Goal: Task Accomplishment & Management: Use online tool/utility

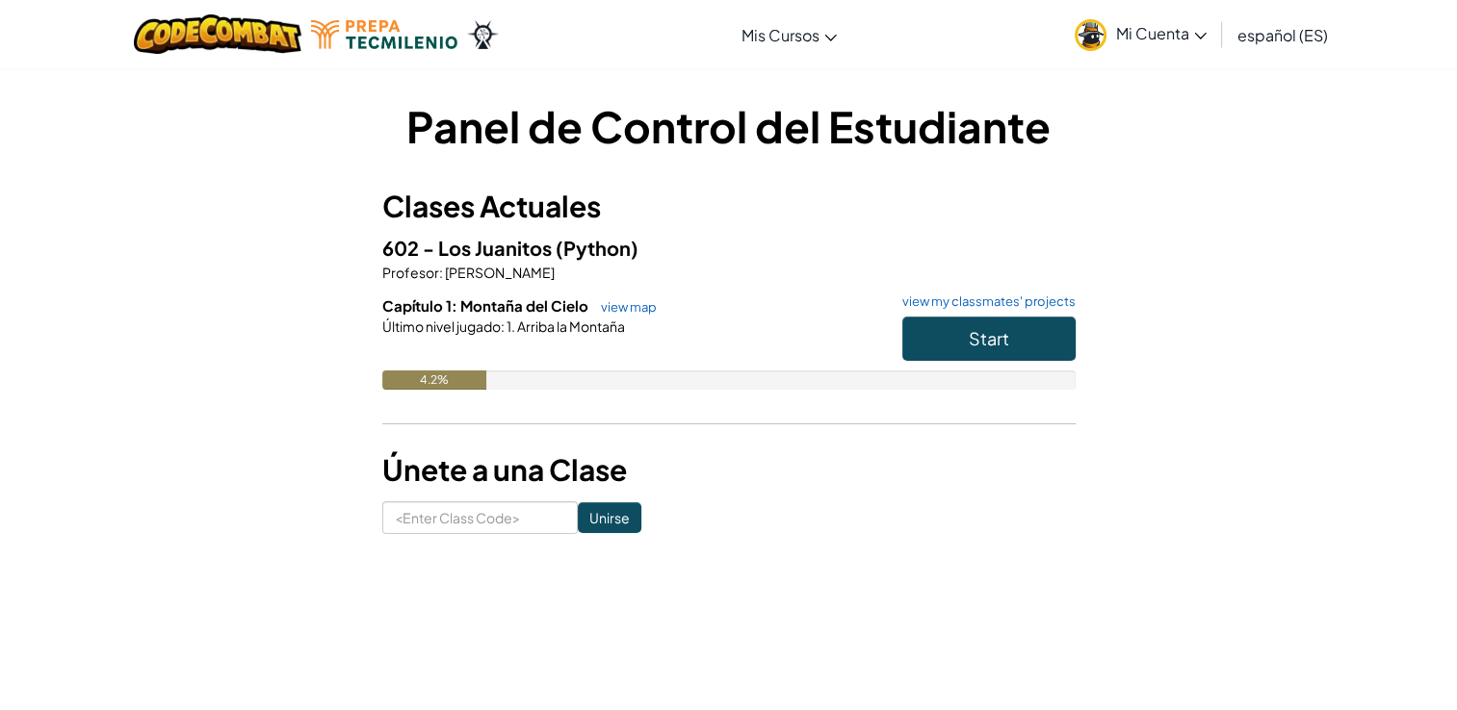
click at [404, 374] on div "4.2%" at bounding box center [434, 380] width 104 height 19
click at [438, 397] on div "Capítulo 1: Montaña del Cielo view map view my classmates' projects Start Últim…" at bounding box center [728, 357] width 693 height 123
click at [467, 400] on div "Capítulo 1: Montaña del Cielo view map view my classmates' projects Start Últim…" at bounding box center [728, 357] width 693 height 123
click at [963, 345] on button "Start" at bounding box center [988, 339] width 173 height 44
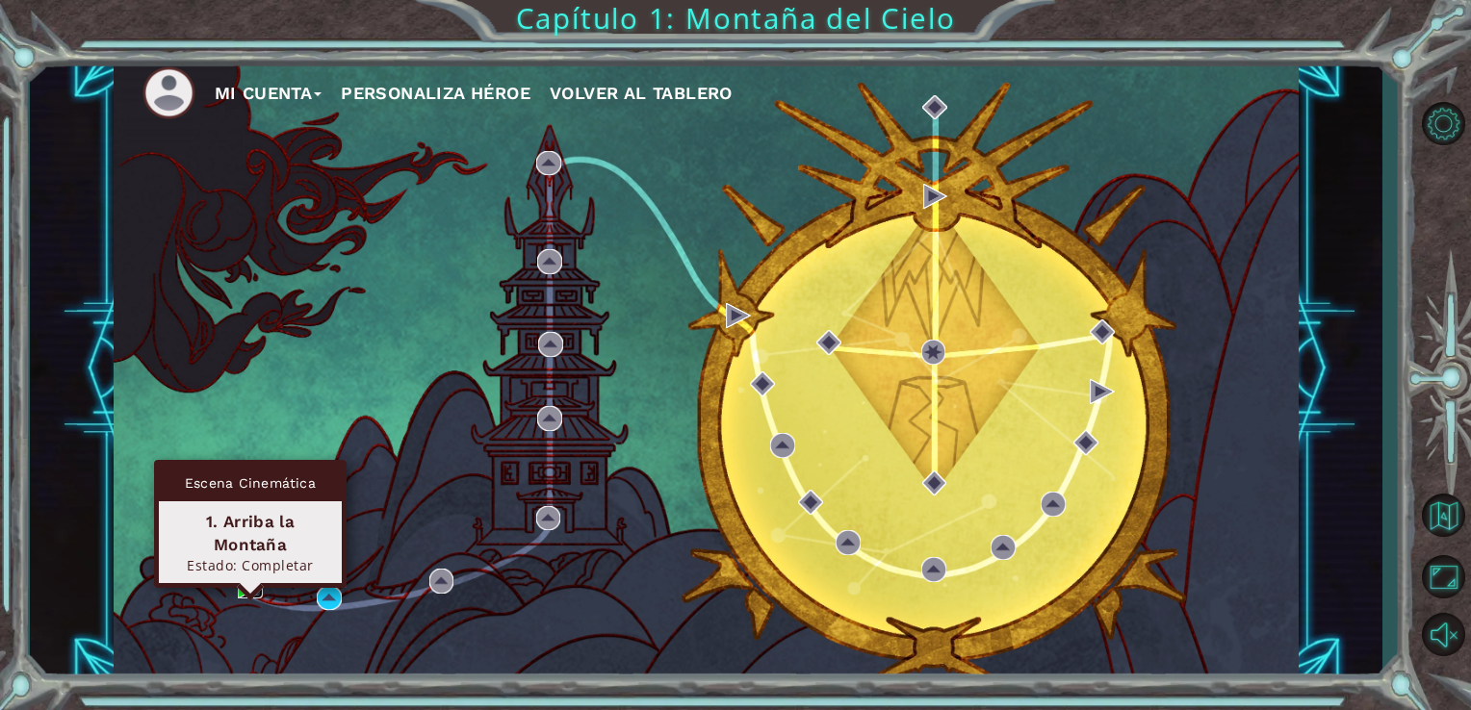
click at [243, 589] on img at bounding box center [250, 586] width 25 height 25
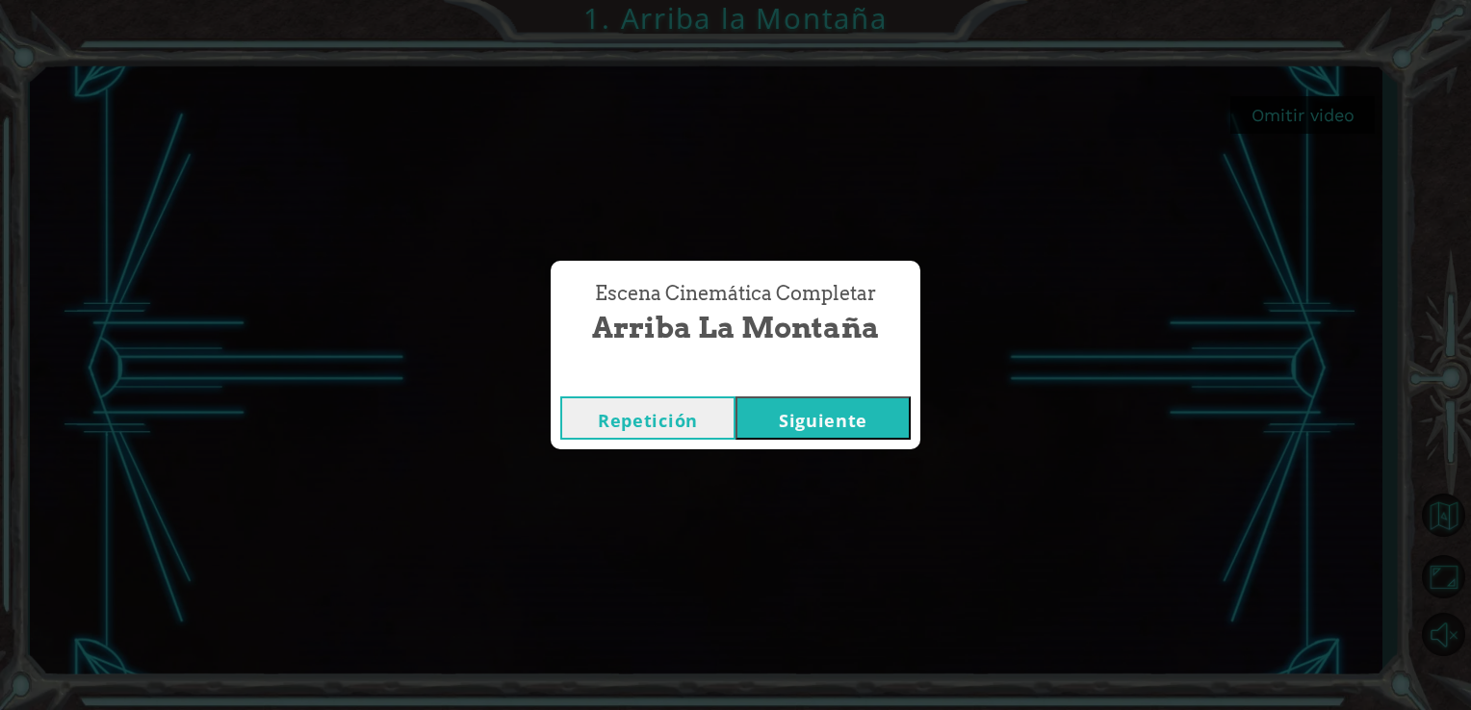
click at [756, 422] on button "Siguiente" at bounding box center [823, 418] width 175 height 43
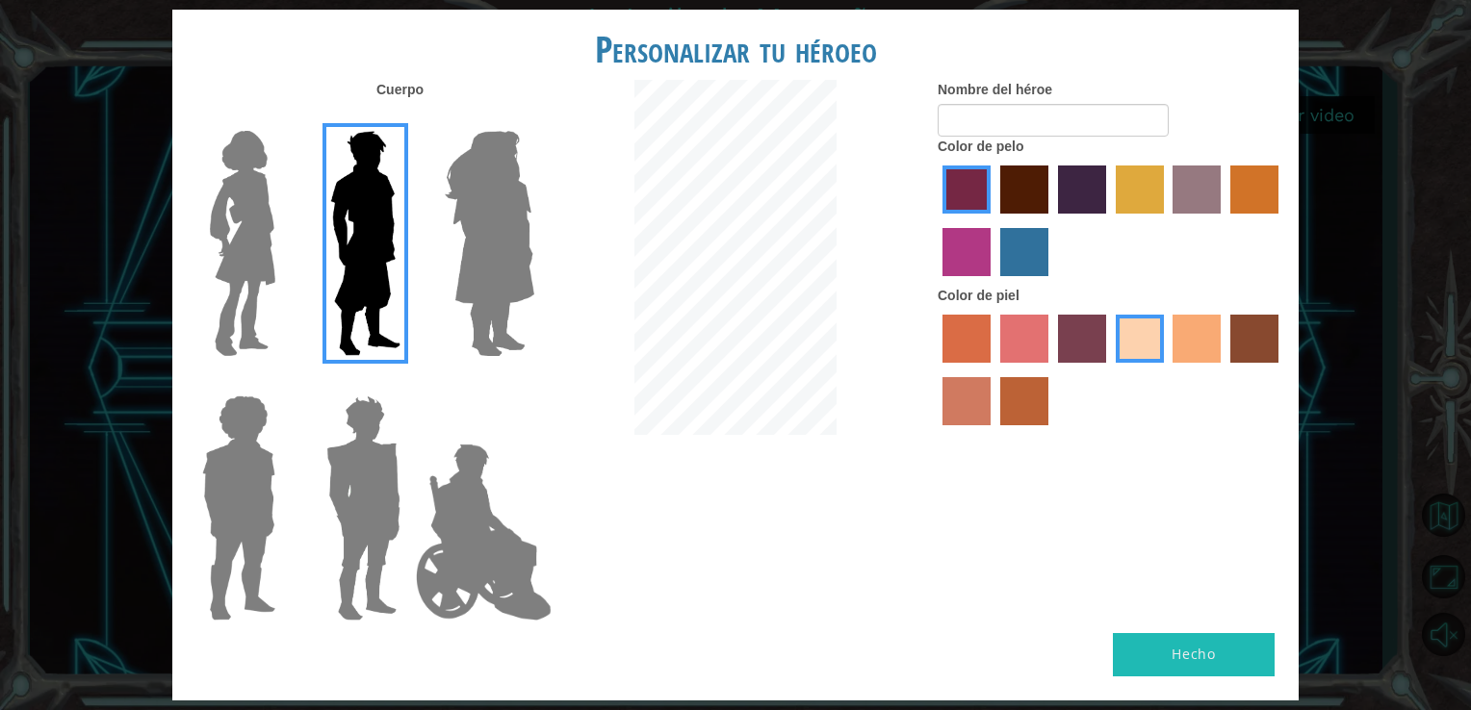
click at [263, 228] on img at bounding box center [242, 243] width 81 height 241
click at [283, 118] on input "Hero Connie" at bounding box center [283, 118] width 0 height 0
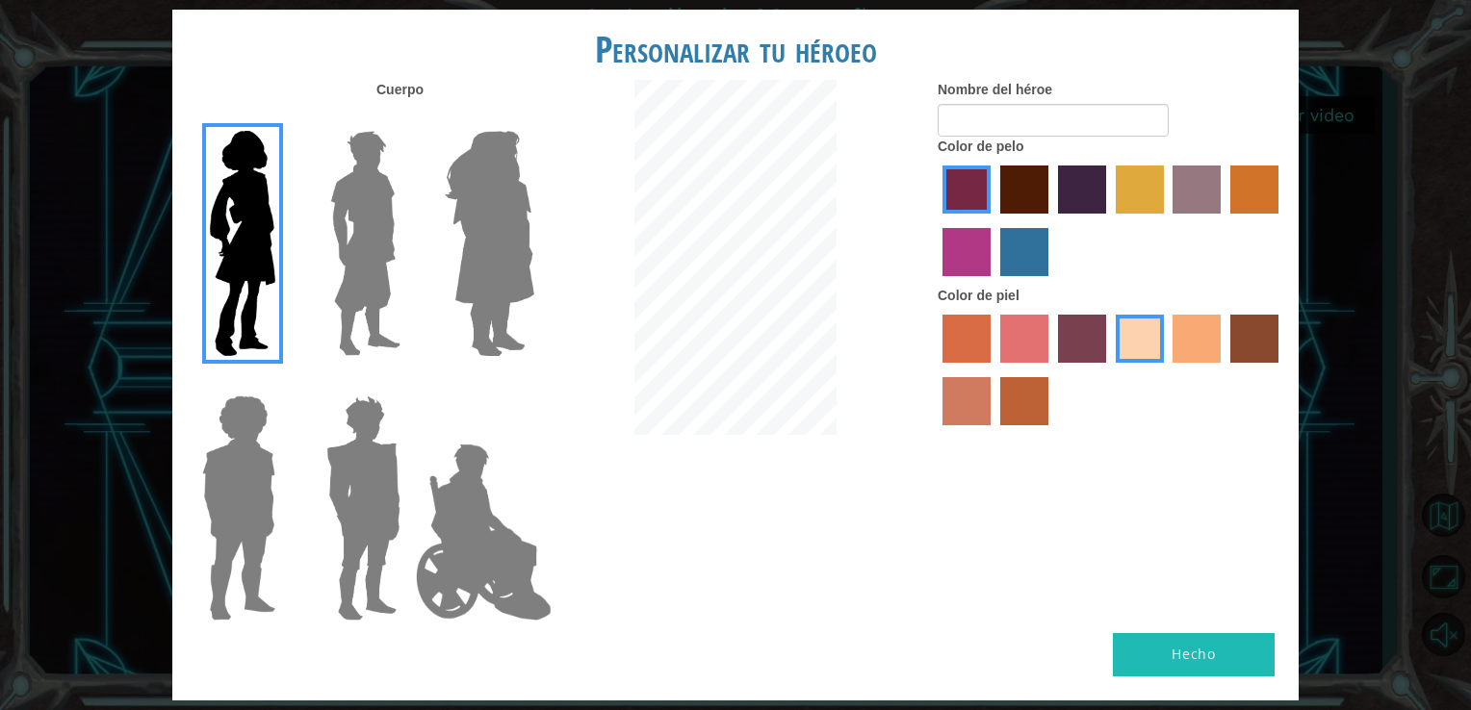
click at [455, 271] on img at bounding box center [489, 243] width 105 height 241
click at [533, 118] on input "Hero Amethyst" at bounding box center [533, 118] width 0 height 0
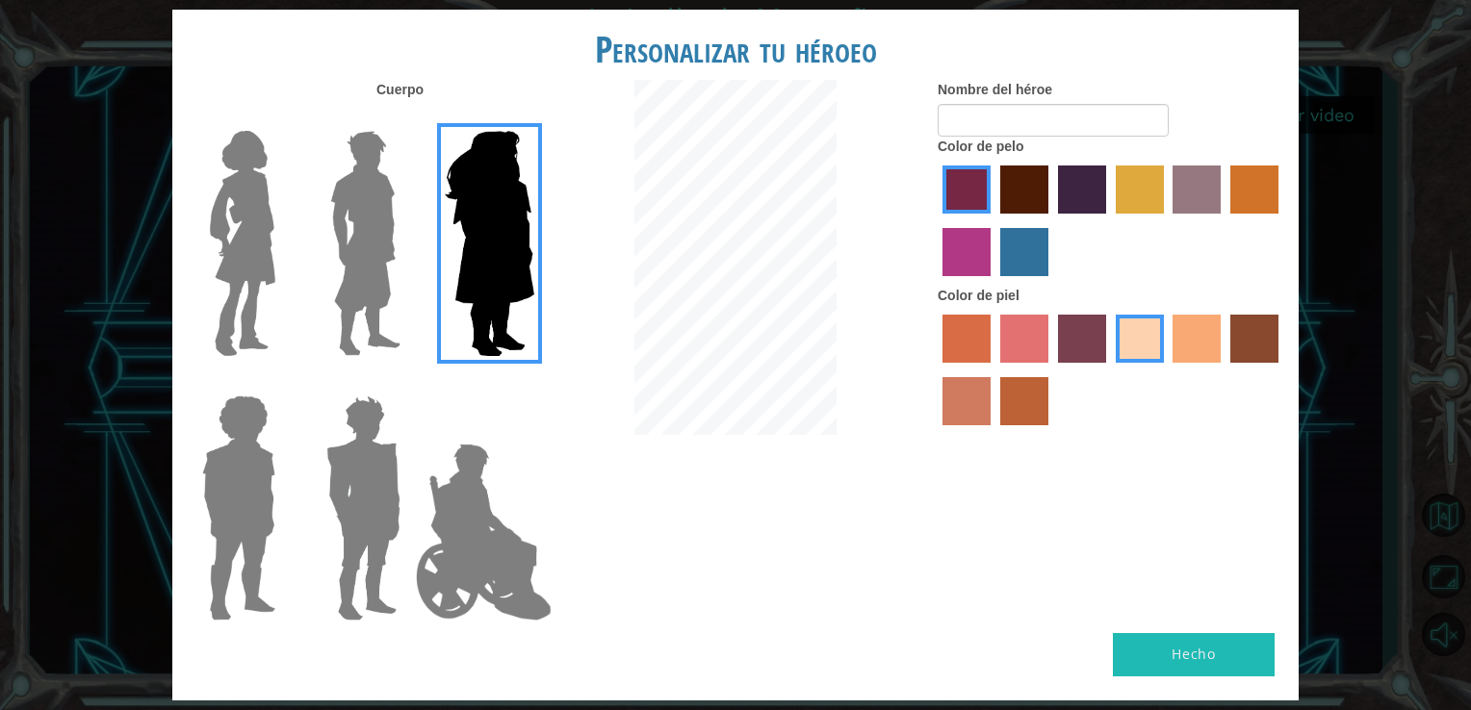
click at [264, 255] on img at bounding box center [242, 243] width 81 height 241
click at [283, 118] on input "Hero Connie" at bounding box center [283, 118] width 0 height 0
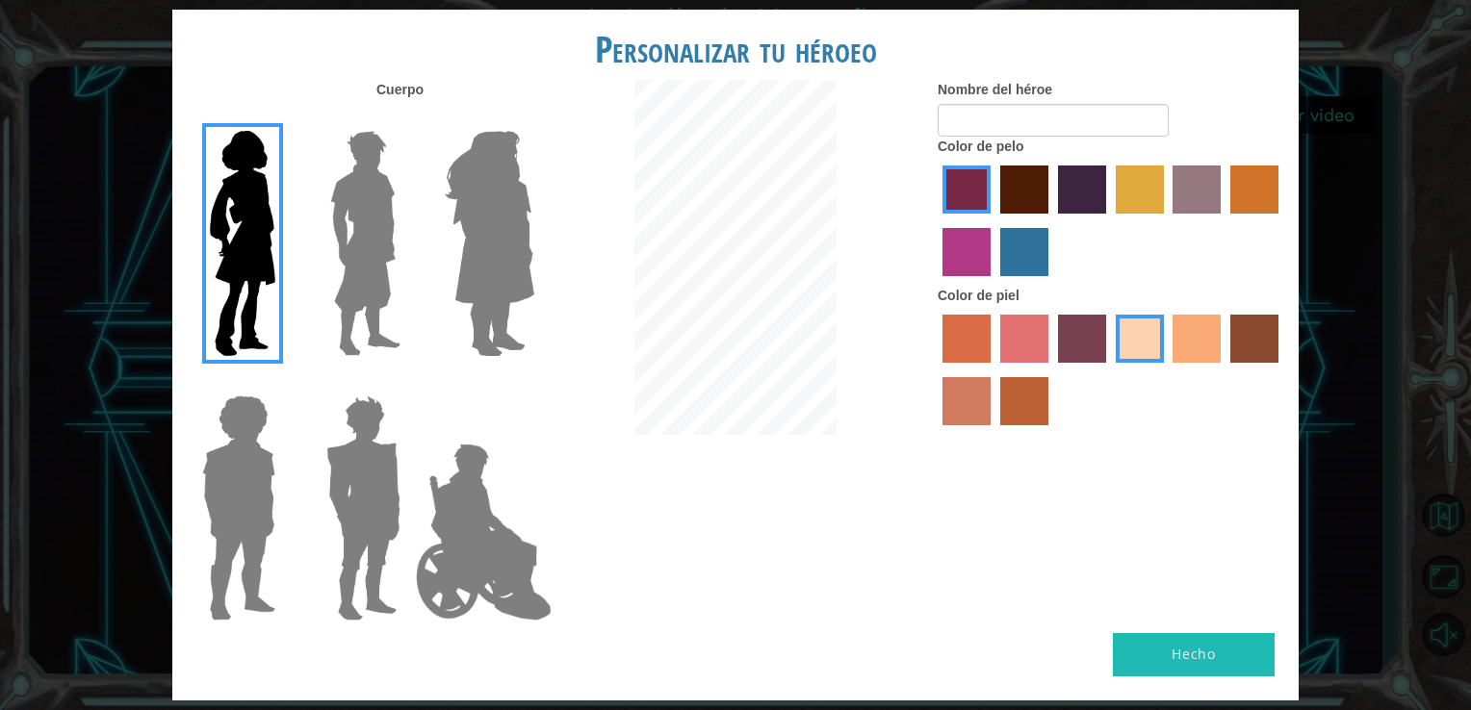
click at [483, 283] on img at bounding box center [489, 243] width 105 height 241
click at [533, 118] on input "Hero Amethyst" at bounding box center [533, 118] width 0 height 0
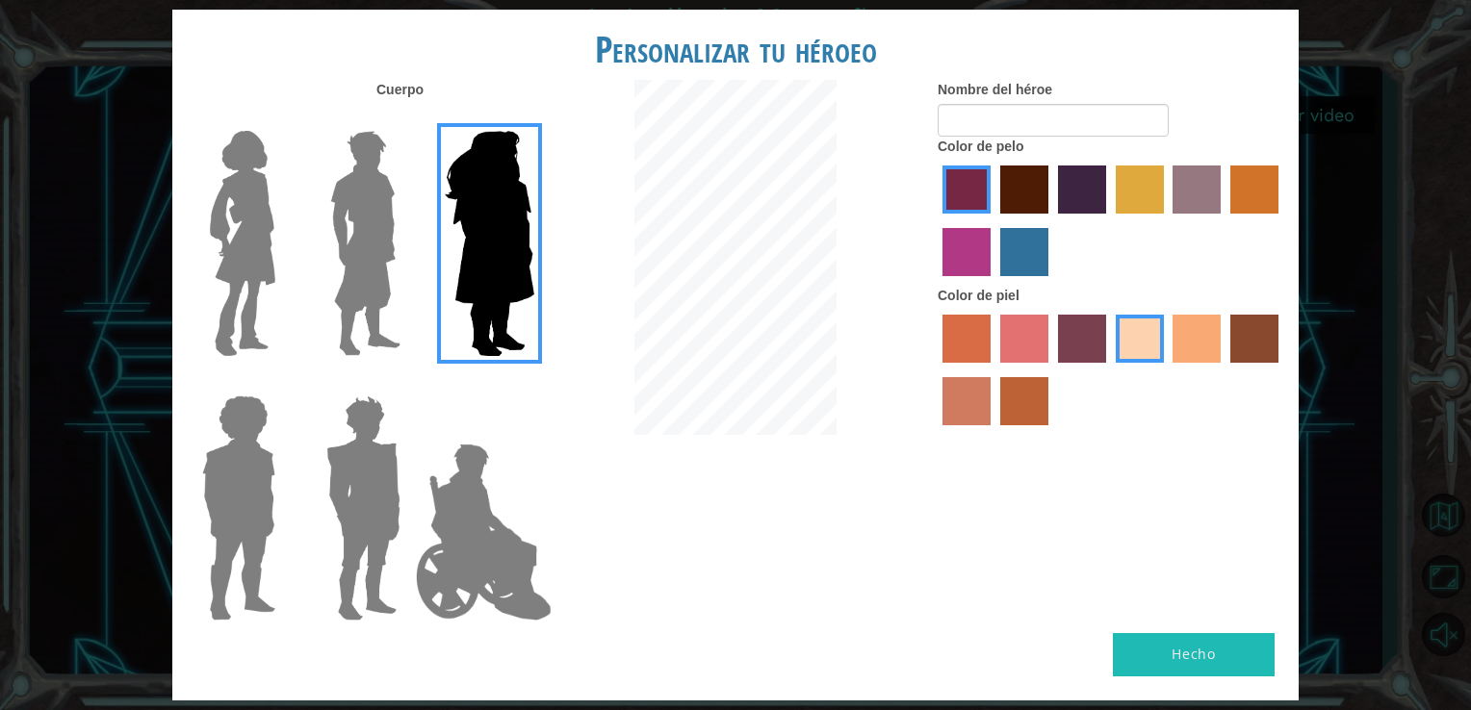
click at [286, 209] on div at bounding box center [234, 236] width 125 height 265
click at [245, 245] on img at bounding box center [242, 243] width 81 height 241
click at [283, 118] on input "Hero Connie" at bounding box center [283, 118] width 0 height 0
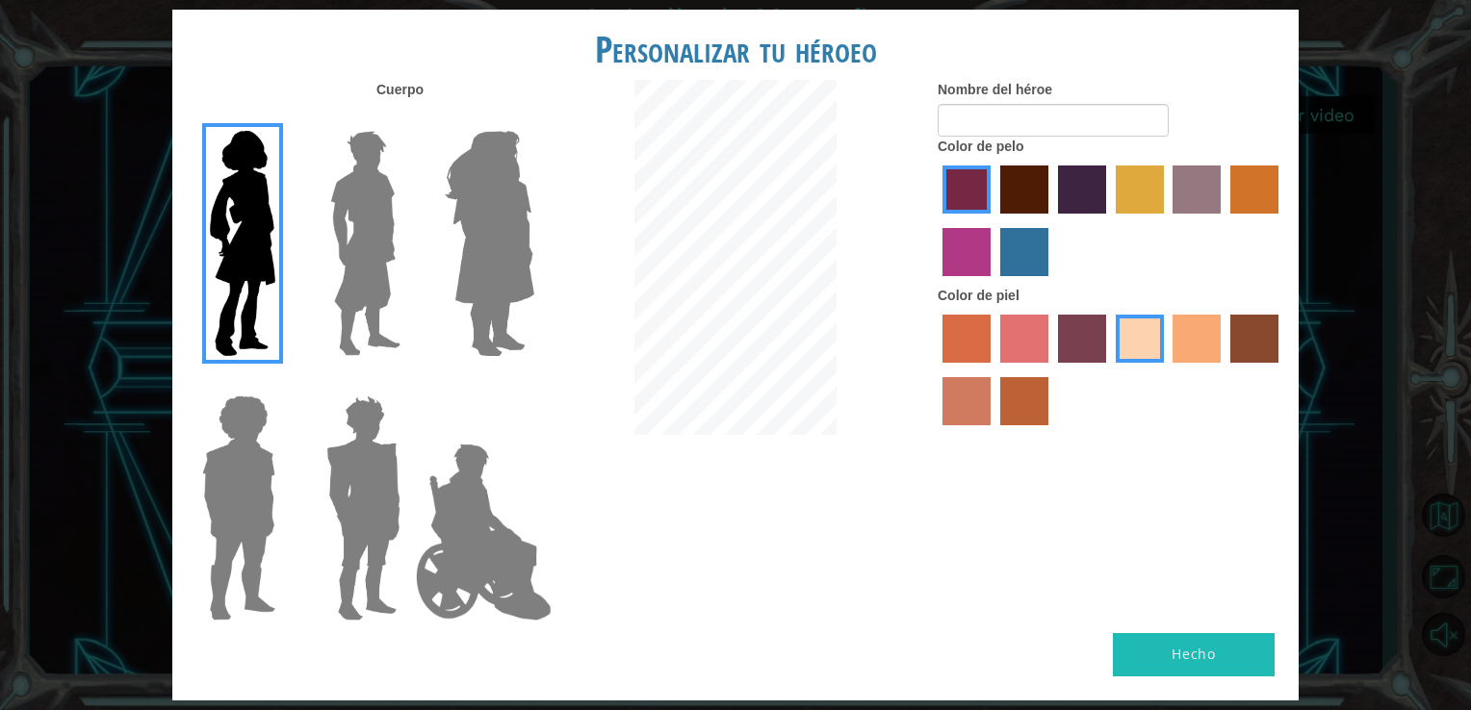
click at [357, 245] on img at bounding box center [366, 243] width 86 height 241
click at [408, 118] on input "Hero Lars" at bounding box center [408, 118] width 0 height 0
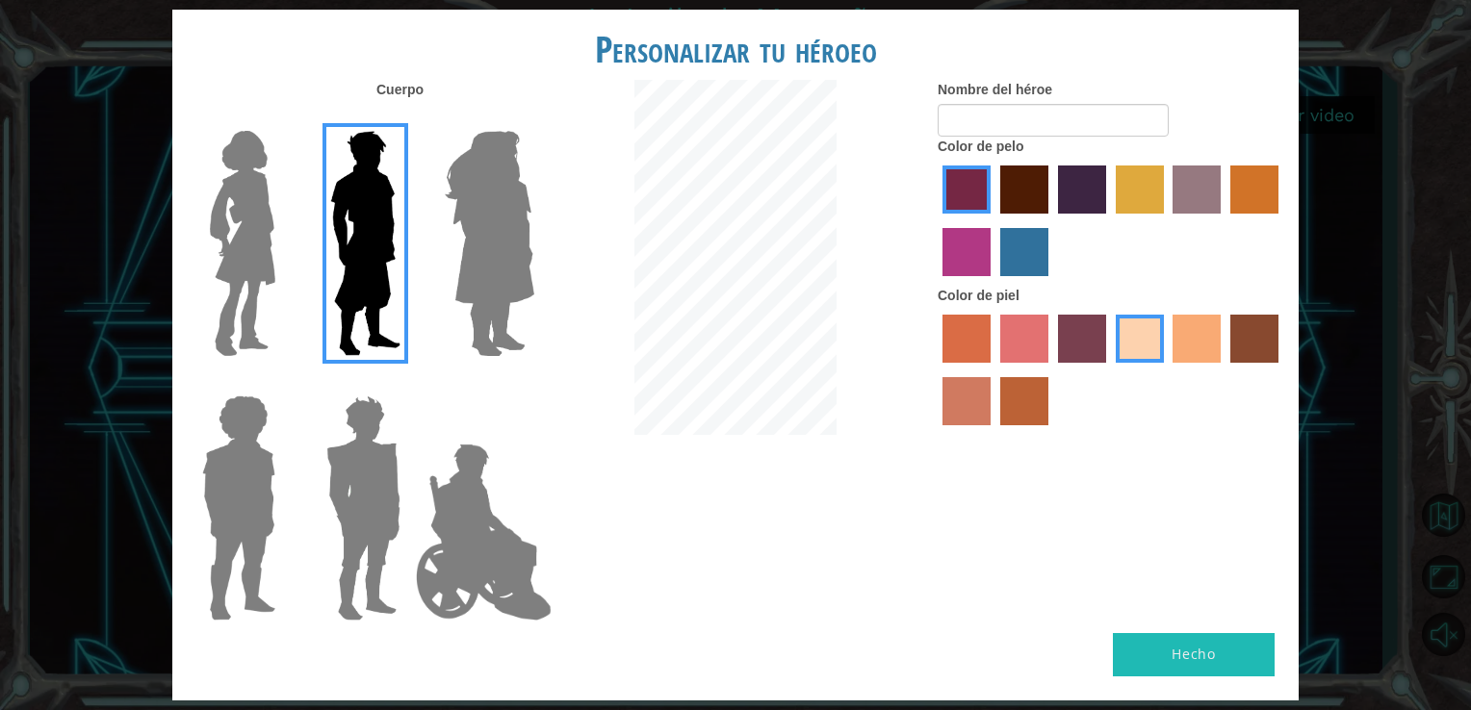
click at [347, 491] on img at bounding box center [364, 508] width 90 height 241
click at [408, 383] on input "Hero Garnet" at bounding box center [408, 383] width 0 height 0
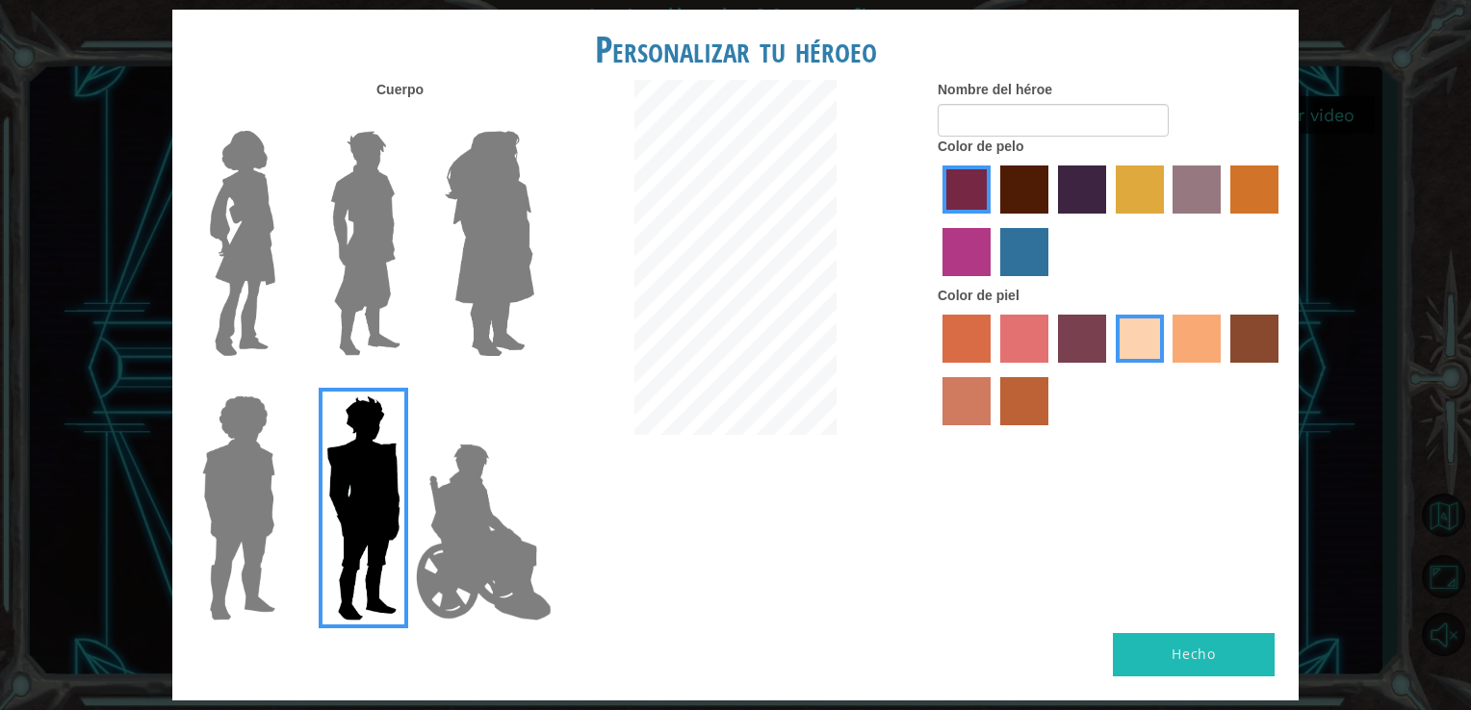
click at [475, 521] on img at bounding box center [483, 532] width 151 height 193
click at [533, 383] on input "Hero Jamie" at bounding box center [533, 383] width 0 height 0
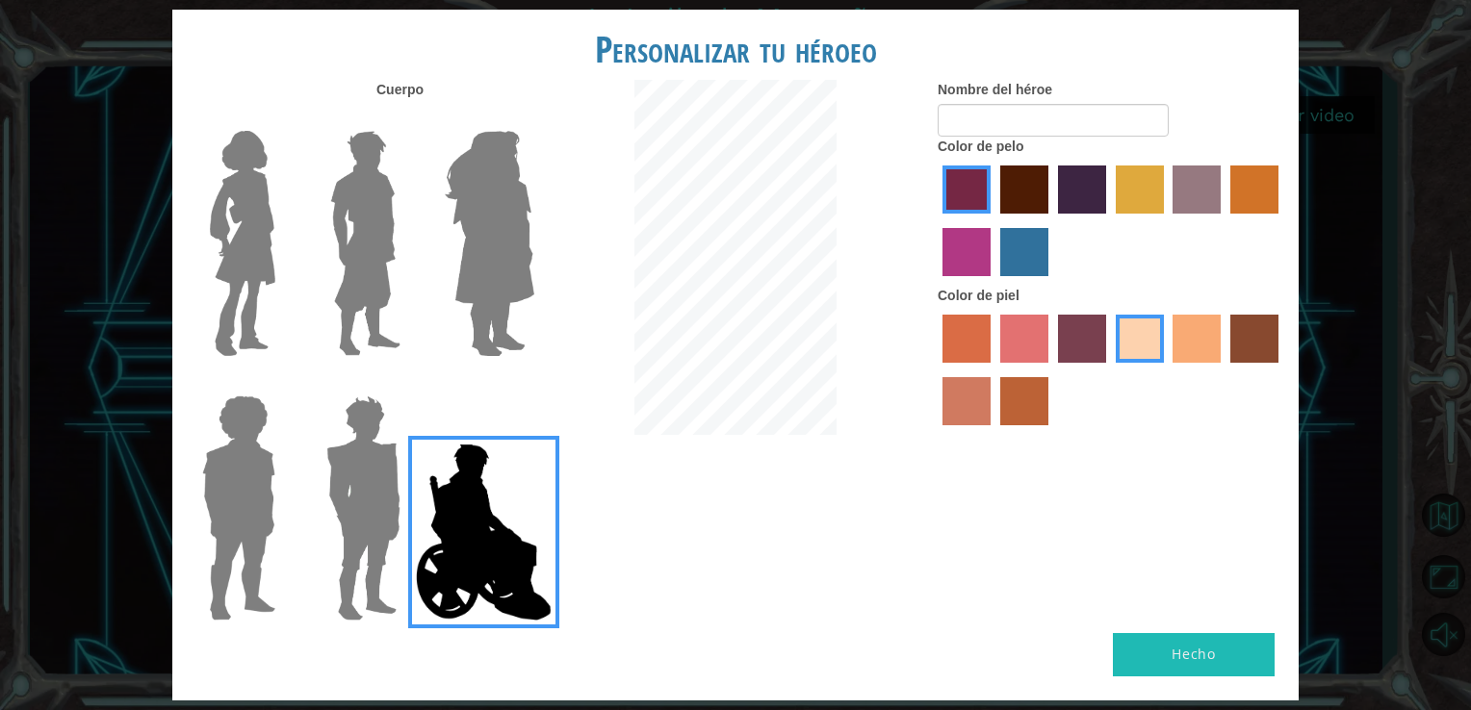
click at [235, 489] on img at bounding box center [238, 508] width 89 height 241
click at [283, 383] on input "Hero Steven" at bounding box center [283, 383] width 0 height 0
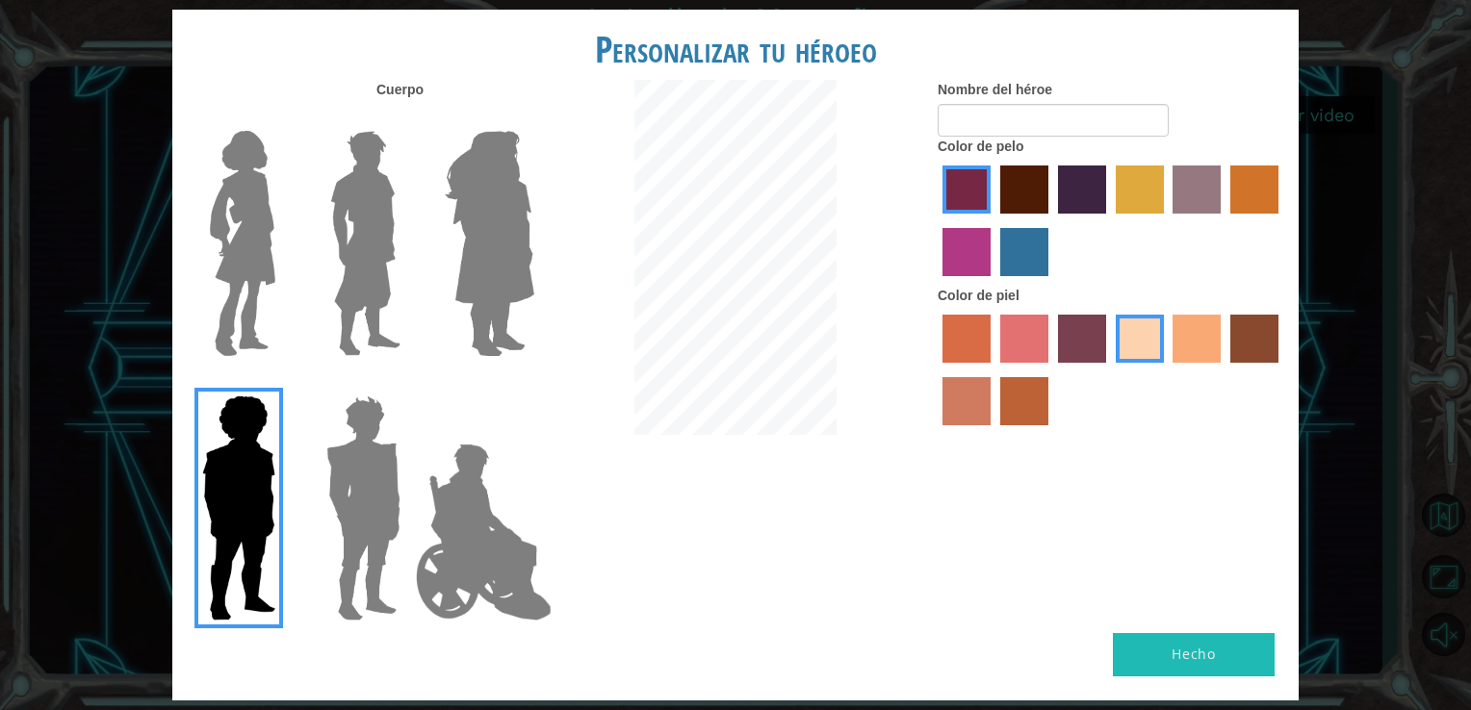
click at [242, 241] on img at bounding box center [242, 243] width 81 height 241
click at [283, 118] on input "Hero Connie" at bounding box center [283, 118] width 0 height 0
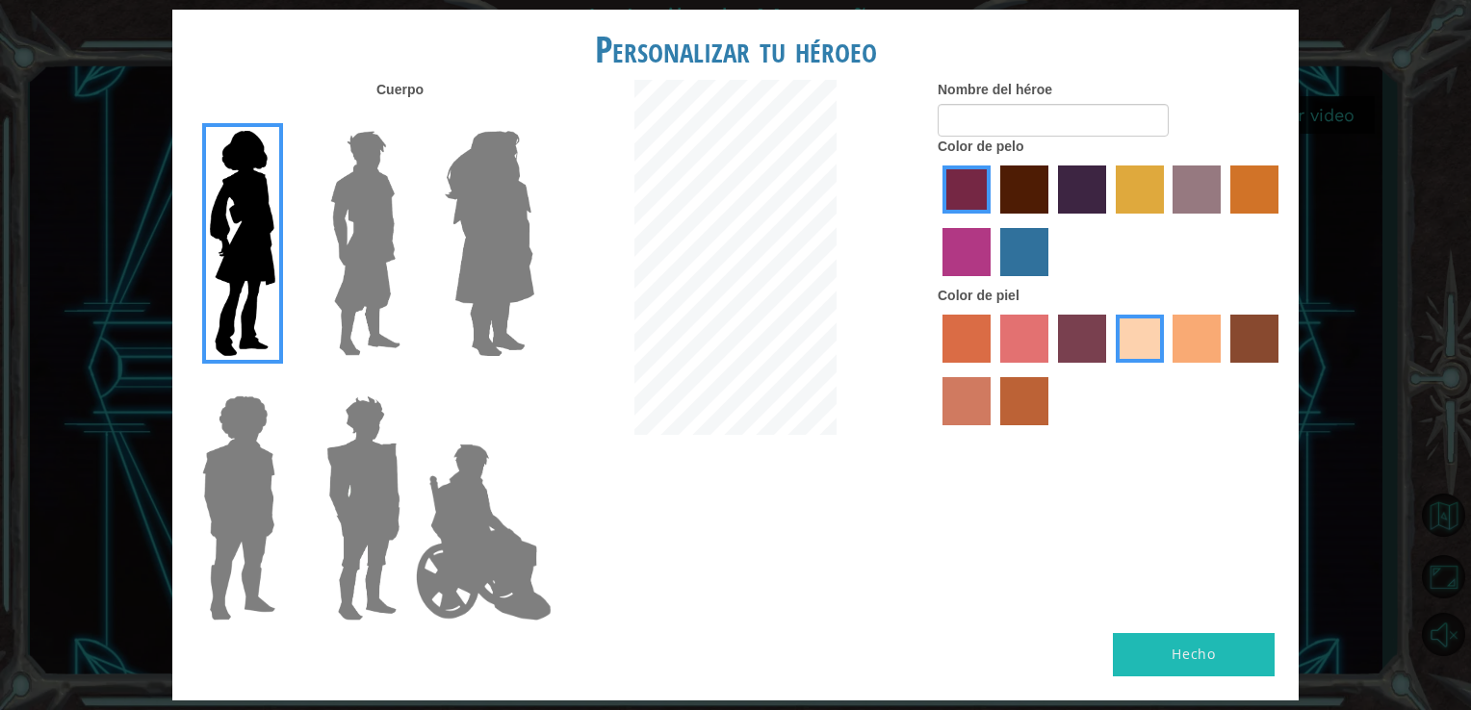
click at [1019, 190] on label "maroon hair color" at bounding box center [1024, 190] width 48 height 48
click at [994, 220] on input "maroon hair color" at bounding box center [994, 220] width 0 height 0
click at [1081, 190] on label "hot purple hair color" at bounding box center [1082, 190] width 48 height 48
click at [1051, 220] on input "hot purple hair color" at bounding box center [1051, 220] width 0 height 0
click at [973, 240] on label "medium red violet hair color" at bounding box center [966, 252] width 48 height 48
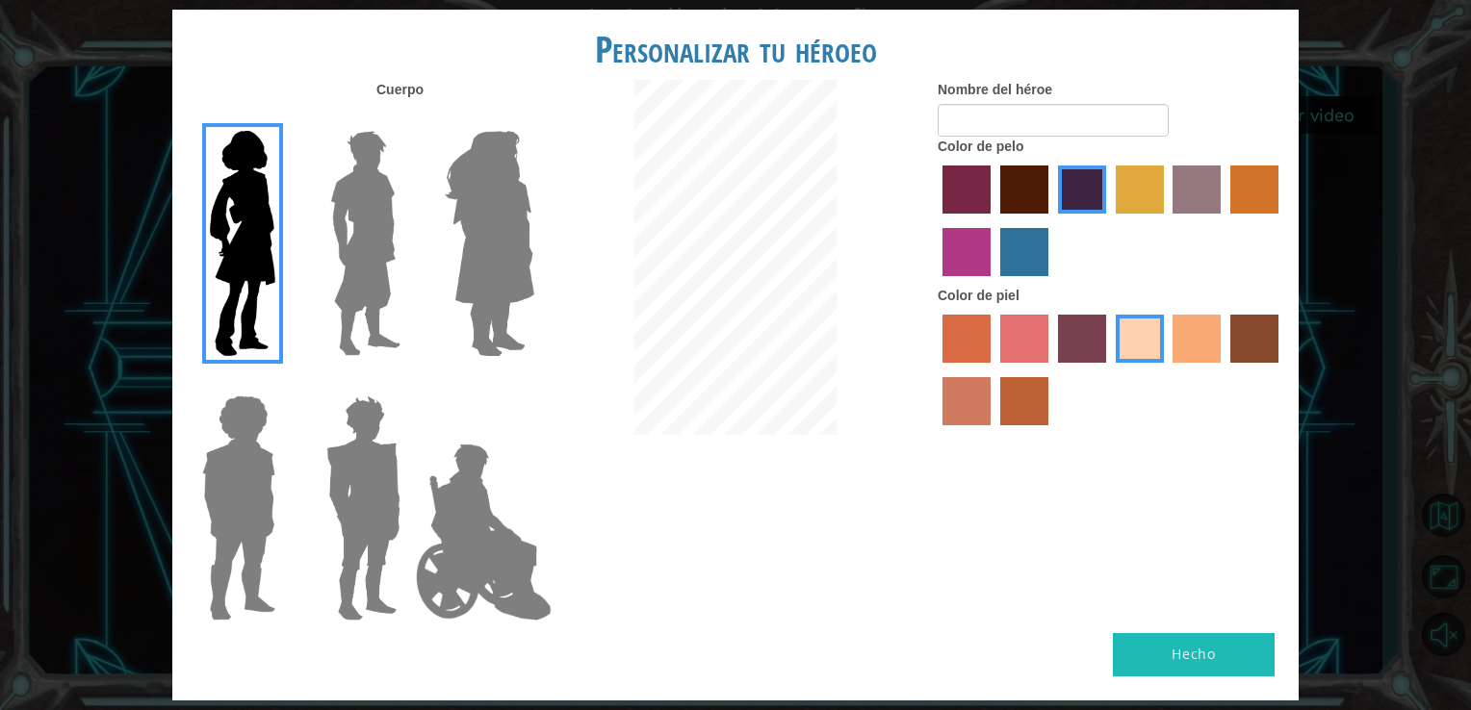
click at [1281, 220] on input "medium red violet hair color" at bounding box center [1281, 220] width 0 height 0
click at [1070, 211] on label "hot purple hair color" at bounding box center [1082, 190] width 48 height 48
click at [1051, 220] on input "hot purple hair color" at bounding box center [1051, 220] width 0 height 0
click at [966, 245] on label "medium red violet hair color" at bounding box center [966, 252] width 48 height 48
click at [1281, 220] on input "medium red violet hair color" at bounding box center [1281, 220] width 0 height 0
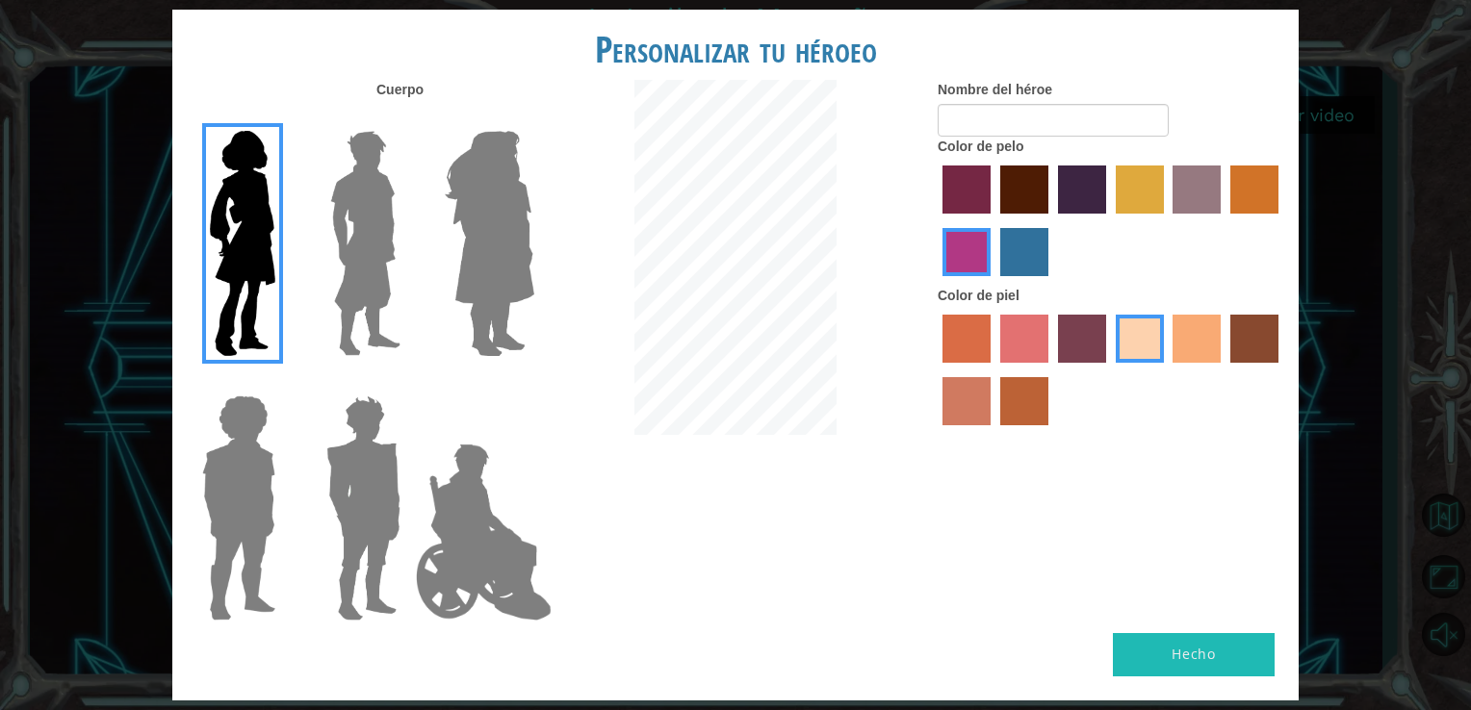
click at [1068, 200] on label "hot purple hair color" at bounding box center [1082, 190] width 48 height 48
click at [1051, 220] on input "hot purple hair color" at bounding box center [1051, 220] width 0 height 0
click at [1031, 329] on label "froly skin color" at bounding box center [1024, 339] width 48 height 48
click at [994, 370] on input "froly skin color" at bounding box center [994, 370] width 0 height 0
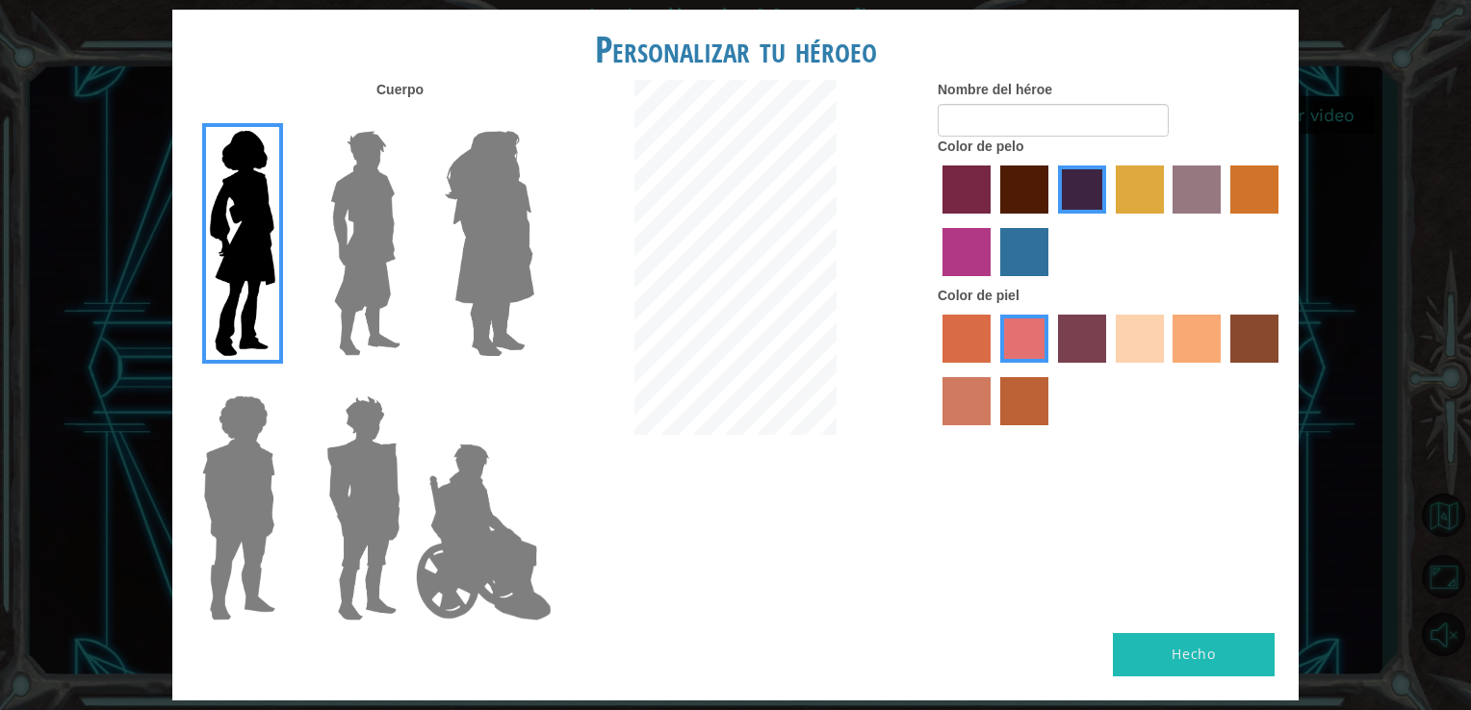
click at [1078, 343] on label "tosca skin color" at bounding box center [1082, 339] width 48 height 48
click at [1051, 370] on input "tosca skin color" at bounding box center [1051, 370] width 0 height 0
click at [1230, 341] on label "karma skin color" at bounding box center [1254, 339] width 48 height 48
click at [1224, 370] on input "karma skin color" at bounding box center [1224, 370] width 0 height 0
click at [980, 394] on label "burning sand skin color" at bounding box center [966, 401] width 48 height 48
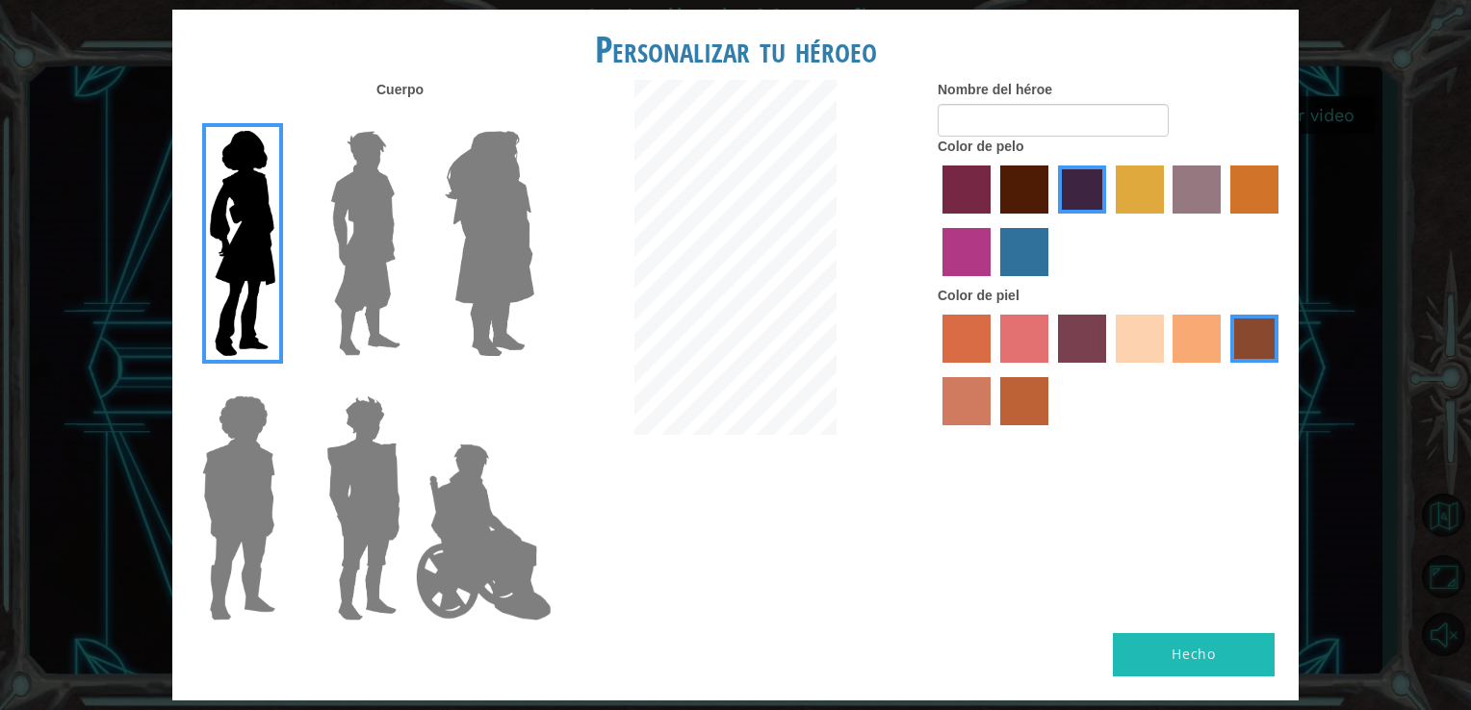
click at [1281, 370] on input "burning sand skin color" at bounding box center [1281, 370] width 0 height 0
click at [968, 321] on label "sorbus skin color" at bounding box center [966, 339] width 48 height 48
click at [936, 370] on input "sorbus skin color" at bounding box center [936, 370] width 0 height 0
click at [1020, 345] on label "froly skin color" at bounding box center [1024, 339] width 48 height 48
click at [994, 370] on input "froly skin color" at bounding box center [994, 370] width 0 height 0
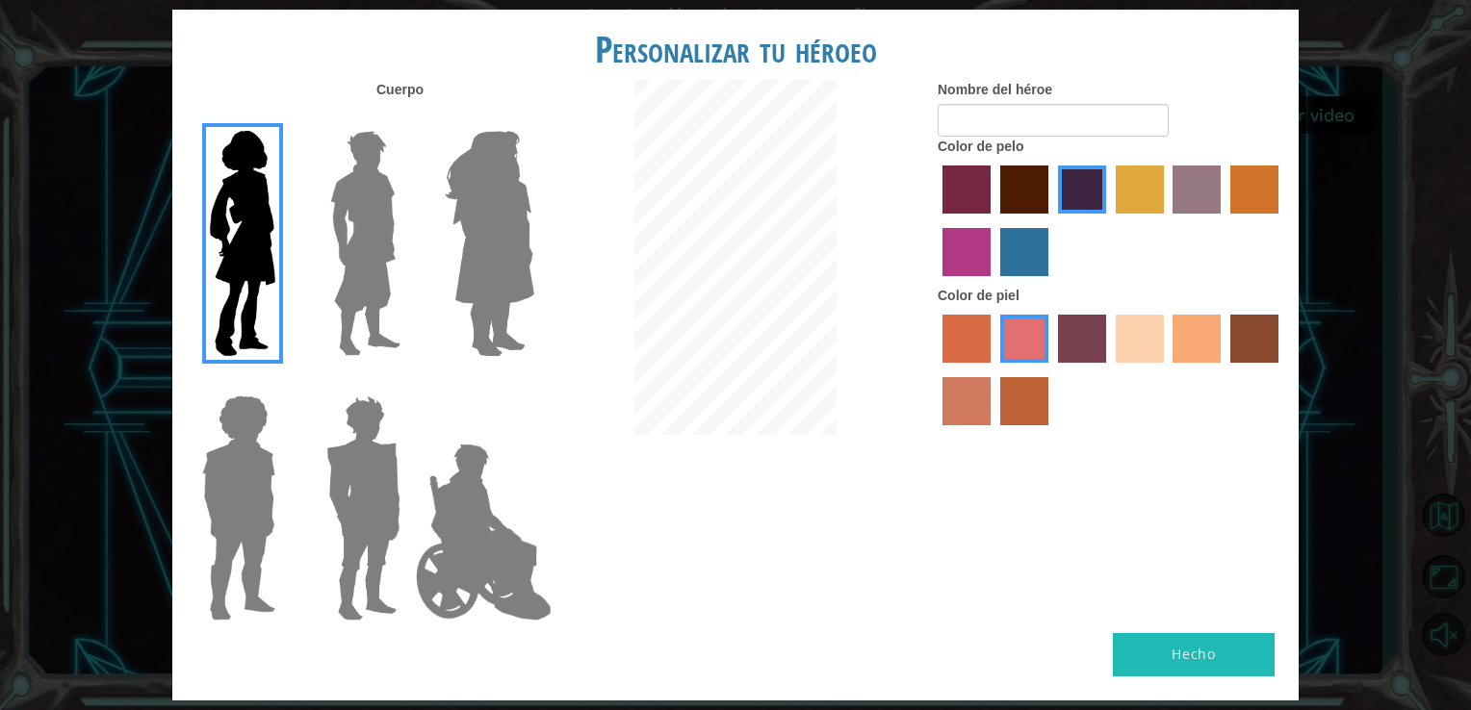
click at [968, 352] on label "sorbus skin color" at bounding box center [966, 339] width 48 height 48
click at [936, 370] on input "sorbus skin color" at bounding box center [936, 370] width 0 height 0
click at [1010, 410] on label "smoke tree skin color" at bounding box center [1024, 401] width 48 height 48
click at [994, 432] on input "smoke tree skin color" at bounding box center [994, 432] width 0 height 0
click at [1135, 346] on label "sandy beach skin color" at bounding box center [1140, 339] width 48 height 48
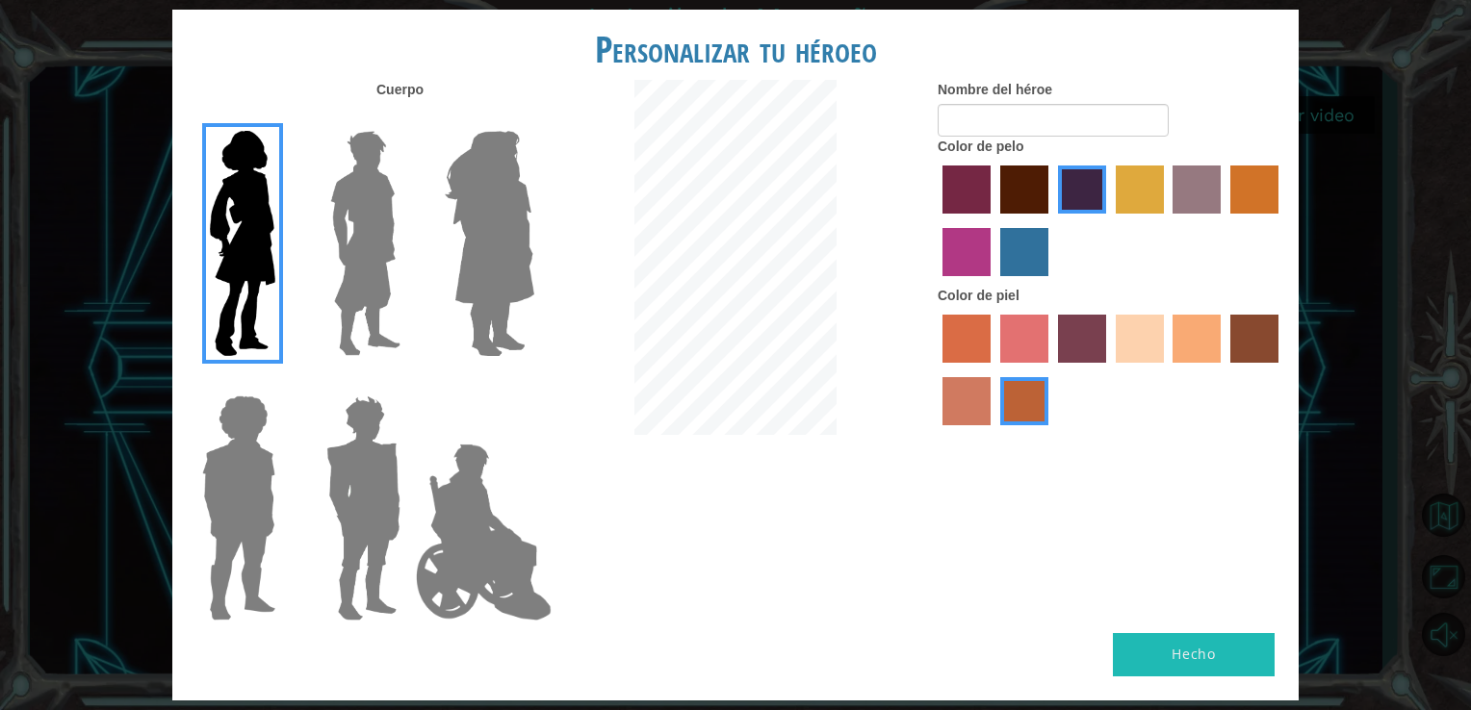
click at [1109, 370] on input "sandy beach skin color" at bounding box center [1109, 370] width 0 height 0
drag, startPoint x: 1134, startPoint y: 347, endPoint x: 1115, endPoint y: 358, distance: 22.5
click at [1116, 358] on label "sandy beach skin color" at bounding box center [1140, 339] width 48 height 48
click at [1109, 370] on input "sandy beach skin color" at bounding box center [1109, 370] width 0 height 0
drag, startPoint x: 1115, startPoint y: 358, endPoint x: 1085, endPoint y: 358, distance: 29.8
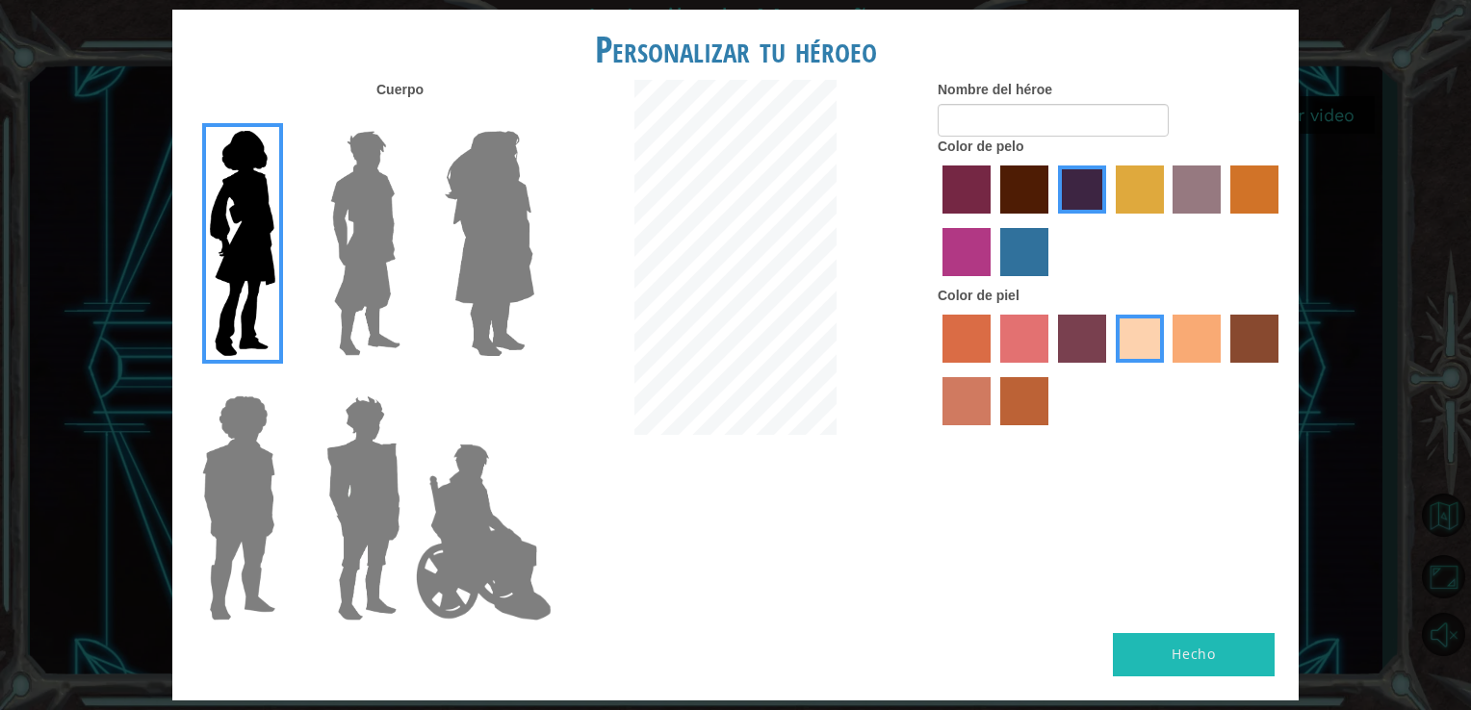
click at [1085, 358] on label "tosca skin color" at bounding box center [1082, 339] width 48 height 48
click at [1051, 370] on input "tosca skin color" at bounding box center [1051, 370] width 0 height 0
click at [1157, 356] on label "sandy beach skin color" at bounding box center [1140, 339] width 48 height 48
click at [1109, 370] on input "sandy beach skin color" at bounding box center [1109, 370] width 0 height 0
click at [1192, 356] on label "tacao skin color" at bounding box center [1197, 339] width 48 height 48
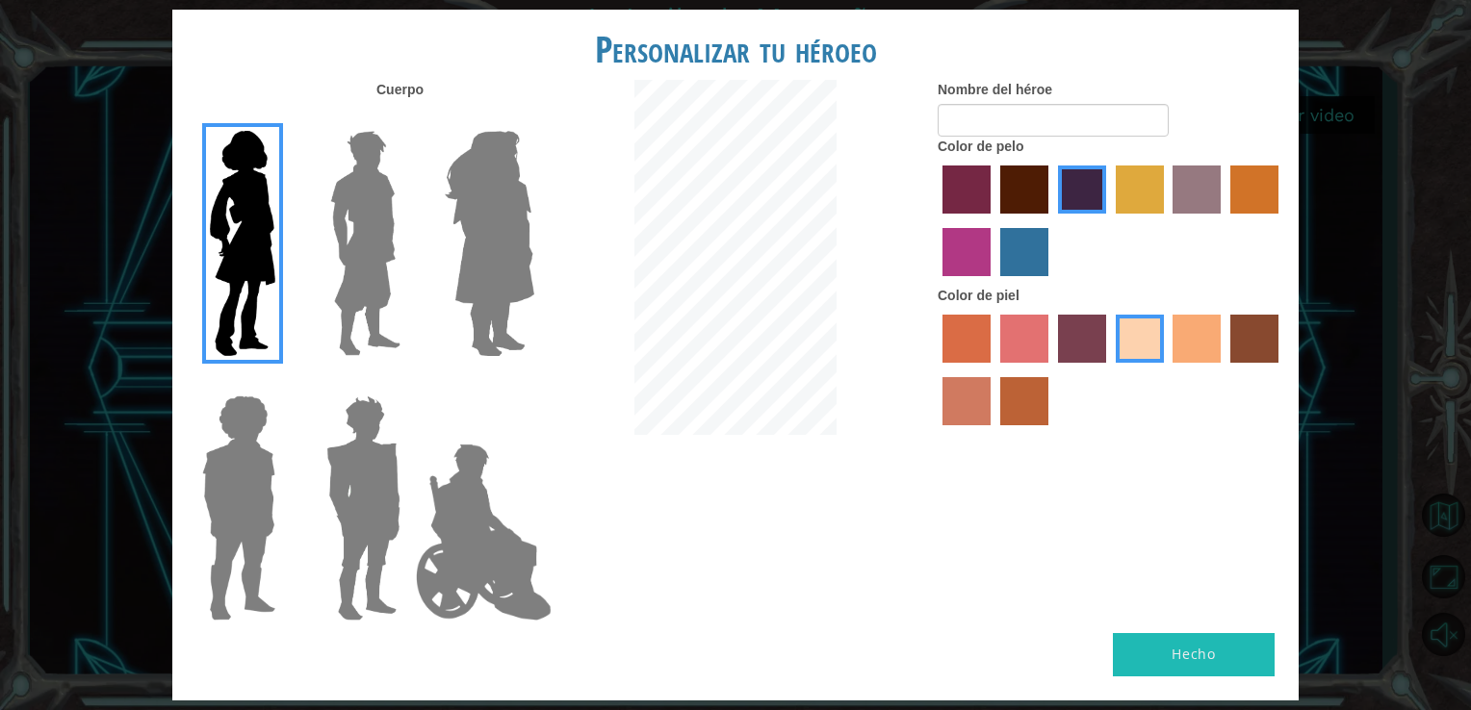
click at [1167, 370] on input "tacao skin color" at bounding box center [1167, 370] width 0 height 0
click at [1040, 123] on input "Nombre del héroe" at bounding box center [1053, 120] width 231 height 33
type input "<"
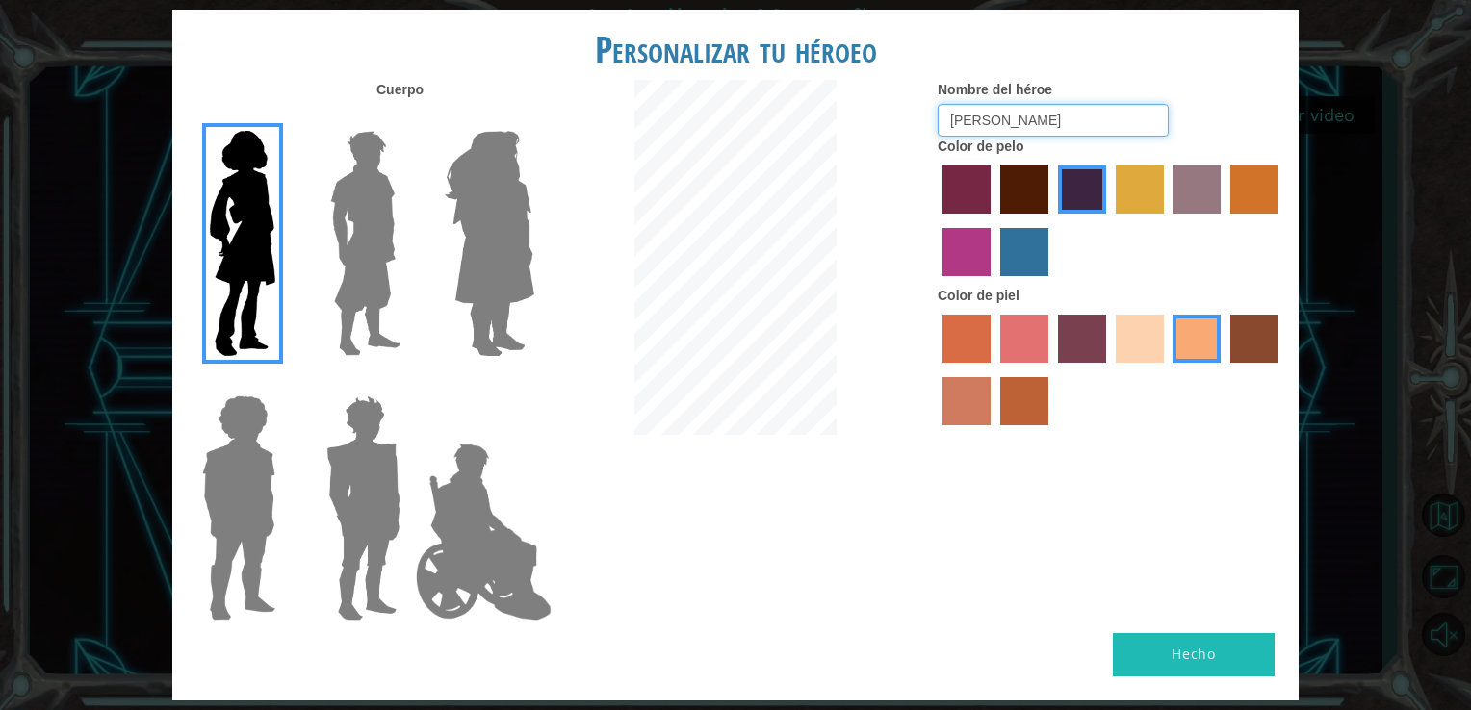
click at [837, 238] on div at bounding box center [735, 260] width 375 height 360
type input "[PERSON_NAME]"
click at [1185, 201] on label "bazaar hair color" at bounding box center [1197, 190] width 48 height 48
click at [1167, 220] on input "bazaar hair color" at bounding box center [1167, 220] width 0 height 0
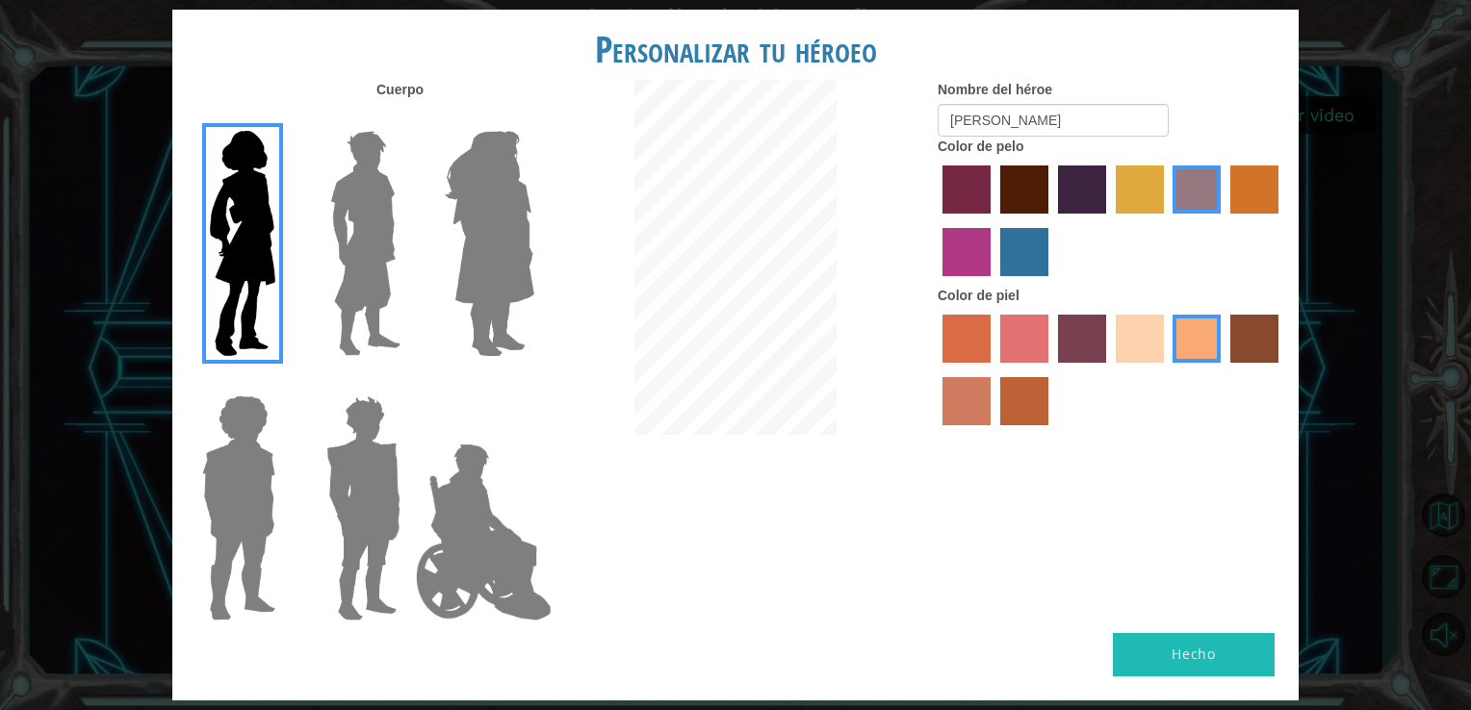
click at [990, 194] on label "paprika hair color" at bounding box center [966, 190] width 48 height 48
click at [936, 220] on input "paprika hair color" at bounding box center [936, 220] width 0 height 0
click at [1039, 203] on label "maroon hair color" at bounding box center [1024, 190] width 48 height 48
click at [994, 220] on input "maroon hair color" at bounding box center [994, 220] width 0 height 0
click at [950, 288] on label "Color de piel" at bounding box center [979, 295] width 82 height 19
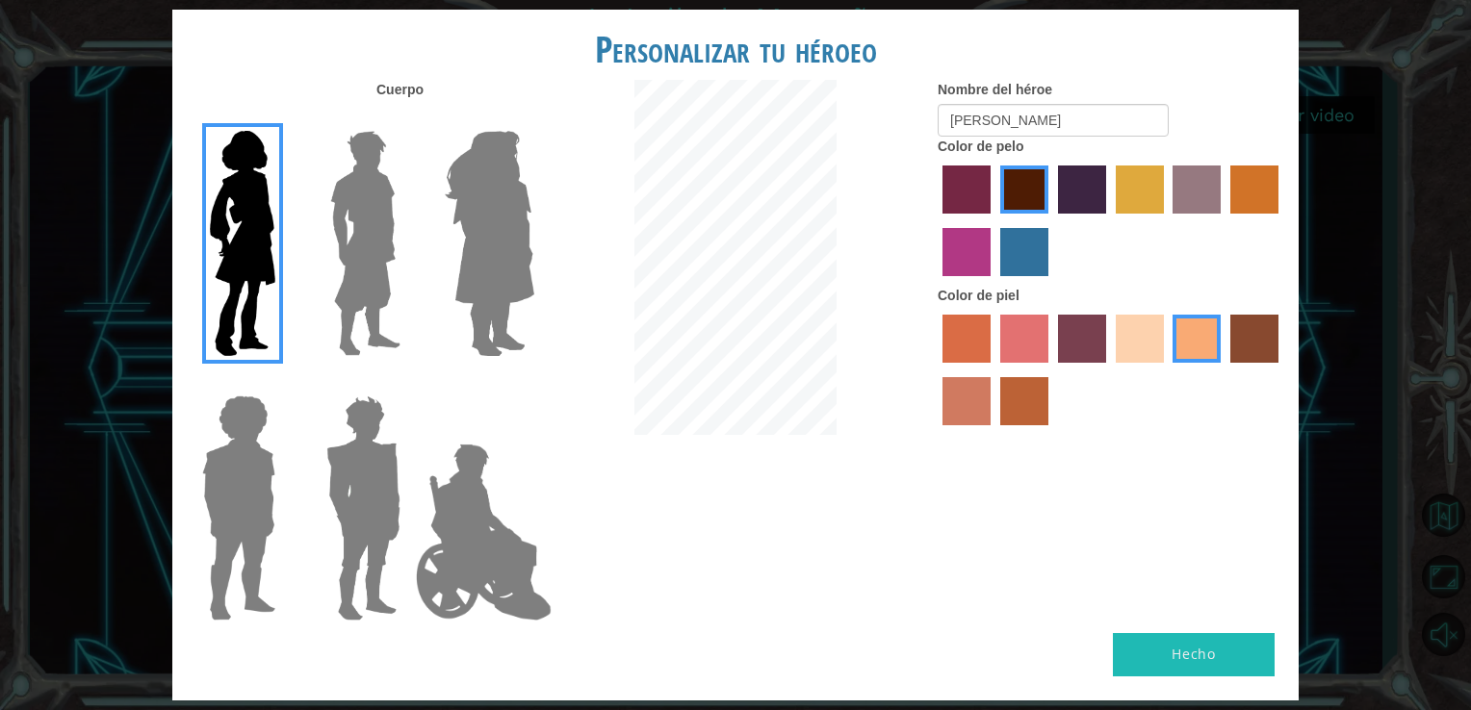
click at [960, 275] on label "medium red violet hair color" at bounding box center [966, 252] width 48 height 48
click at [1281, 220] on input "medium red violet hair color" at bounding box center [1281, 220] width 0 height 0
click at [1035, 255] on label "lachmara hair color" at bounding box center [1024, 252] width 48 height 48
click at [994, 283] on input "lachmara hair color" at bounding box center [994, 283] width 0 height 0
click at [1096, 181] on label "hot purple hair color" at bounding box center [1082, 190] width 48 height 48
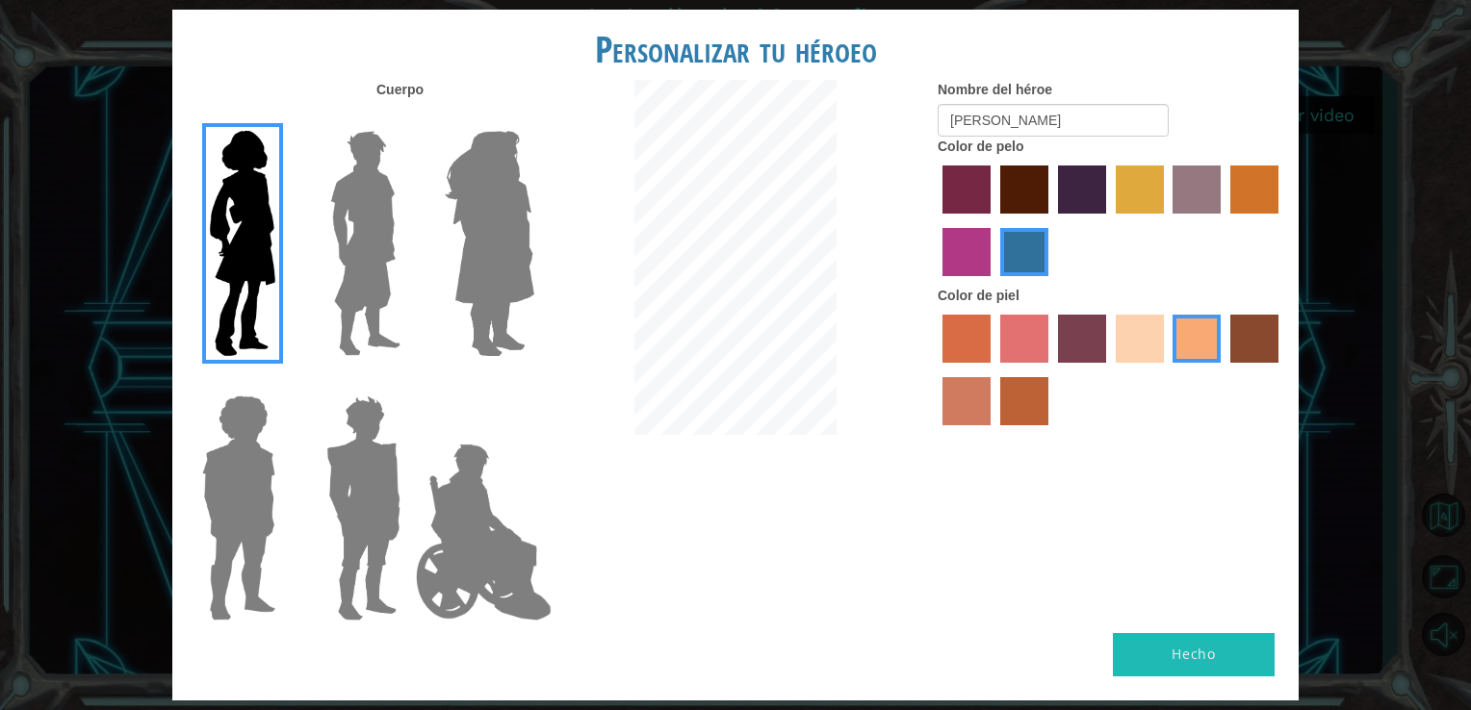
click at [1051, 220] on input "hot purple hair color" at bounding box center [1051, 220] width 0 height 0
click at [1195, 660] on button "Hecho" at bounding box center [1194, 654] width 162 height 43
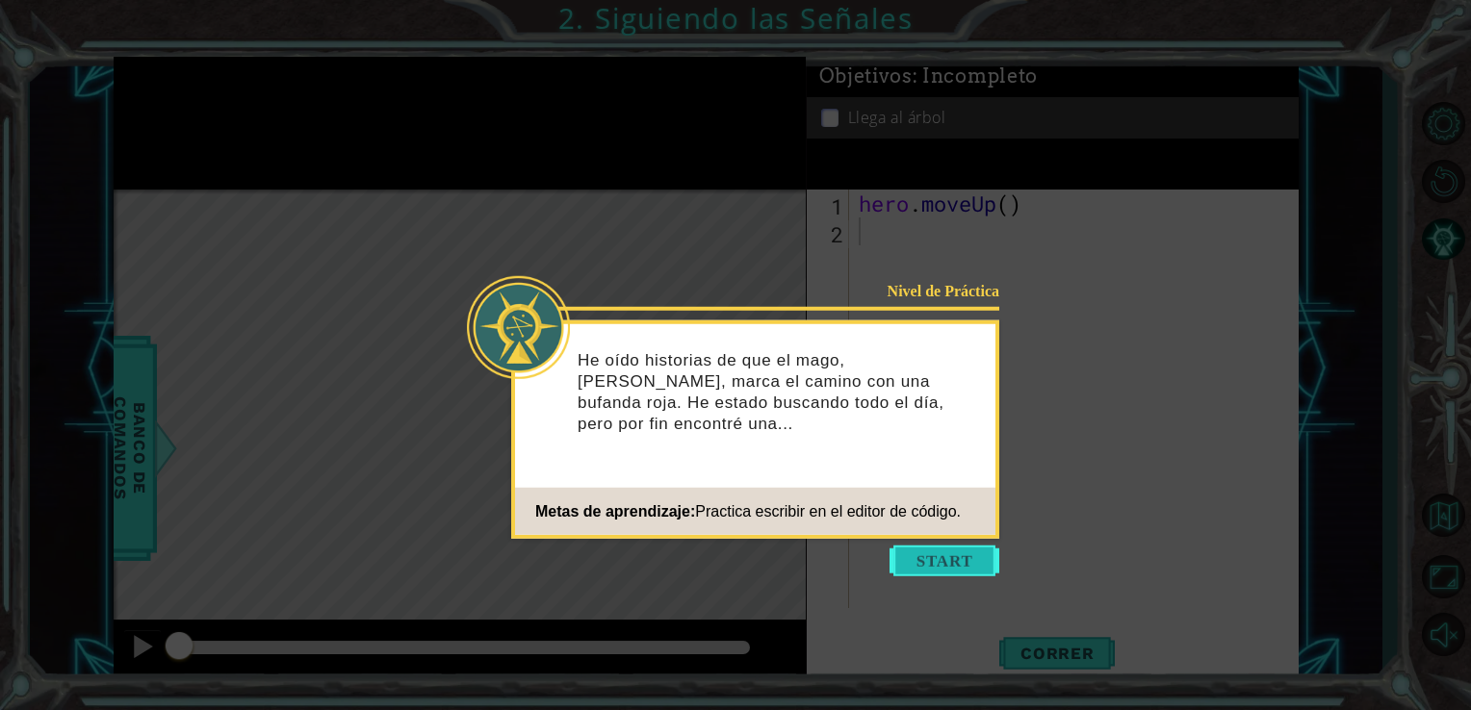
click at [918, 566] on button "Start" at bounding box center [945, 561] width 110 height 31
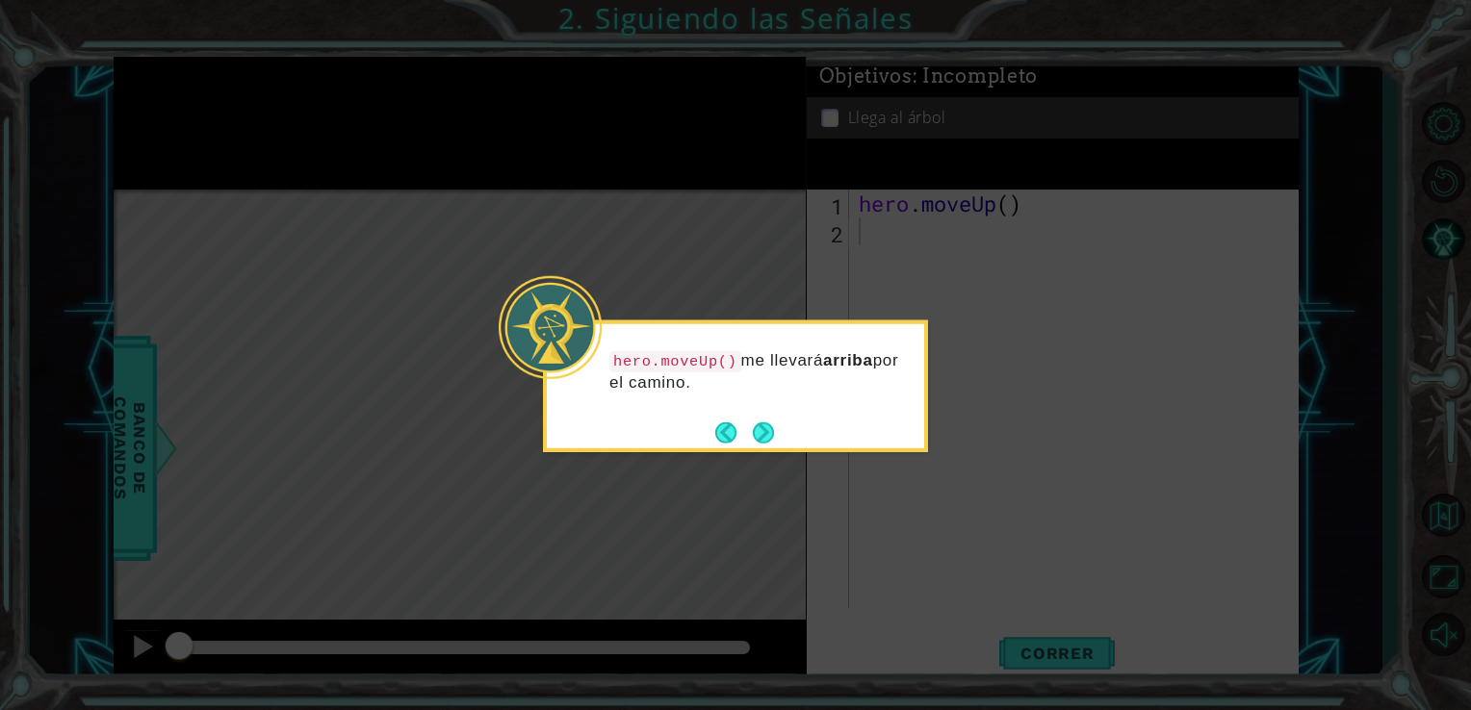
click at [764, 422] on button "Next" at bounding box center [764, 433] width 22 height 22
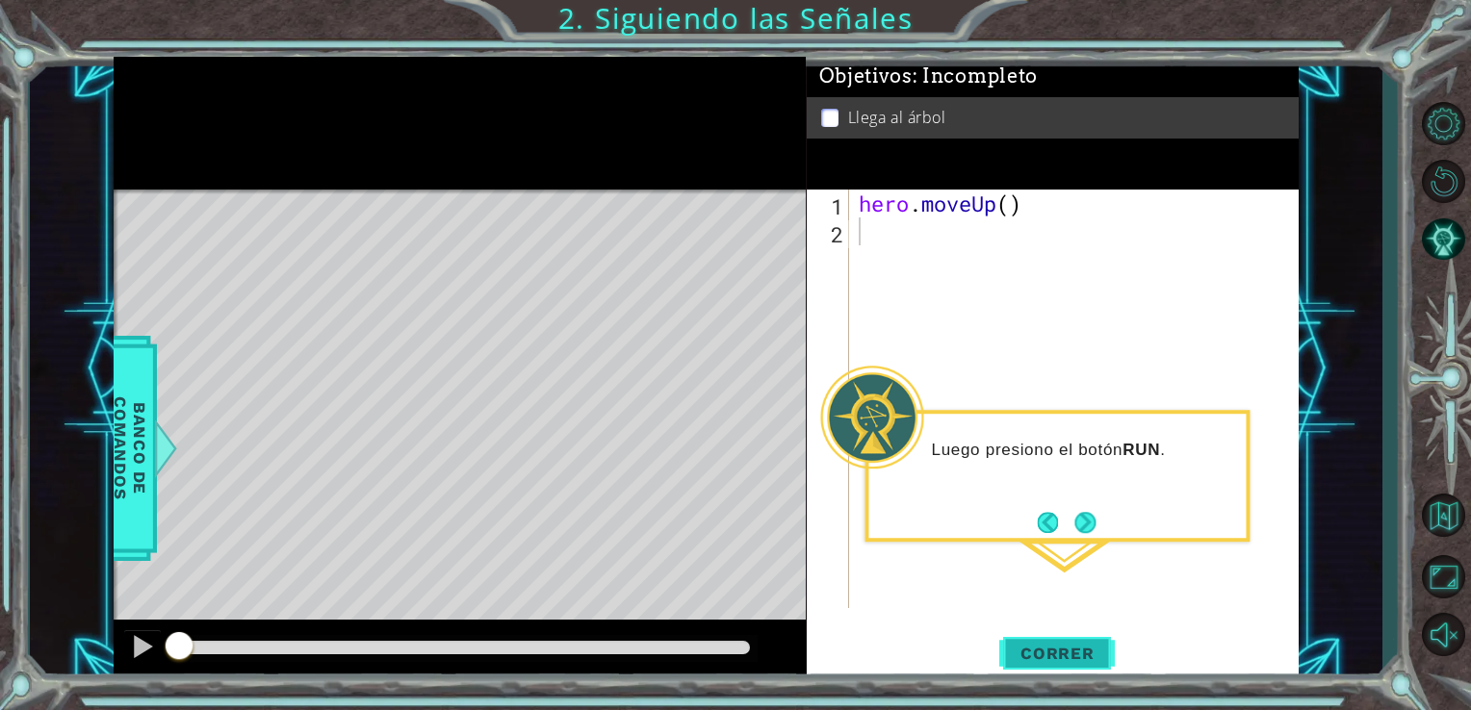
click at [1082, 658] on span "Correr" at bounding box center [1057, 653] width 113 height 19
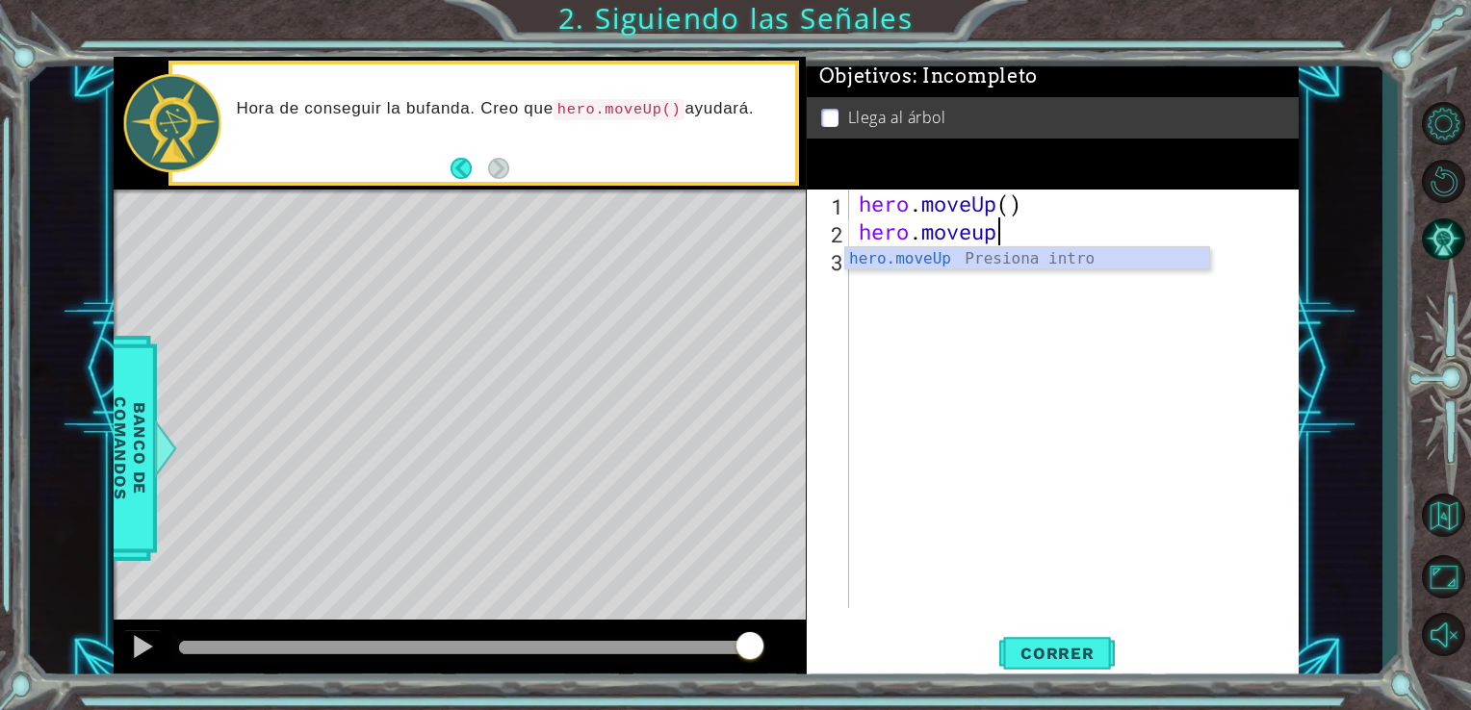
scroll to position [0, 5]
type textarea "hero.moveup()"
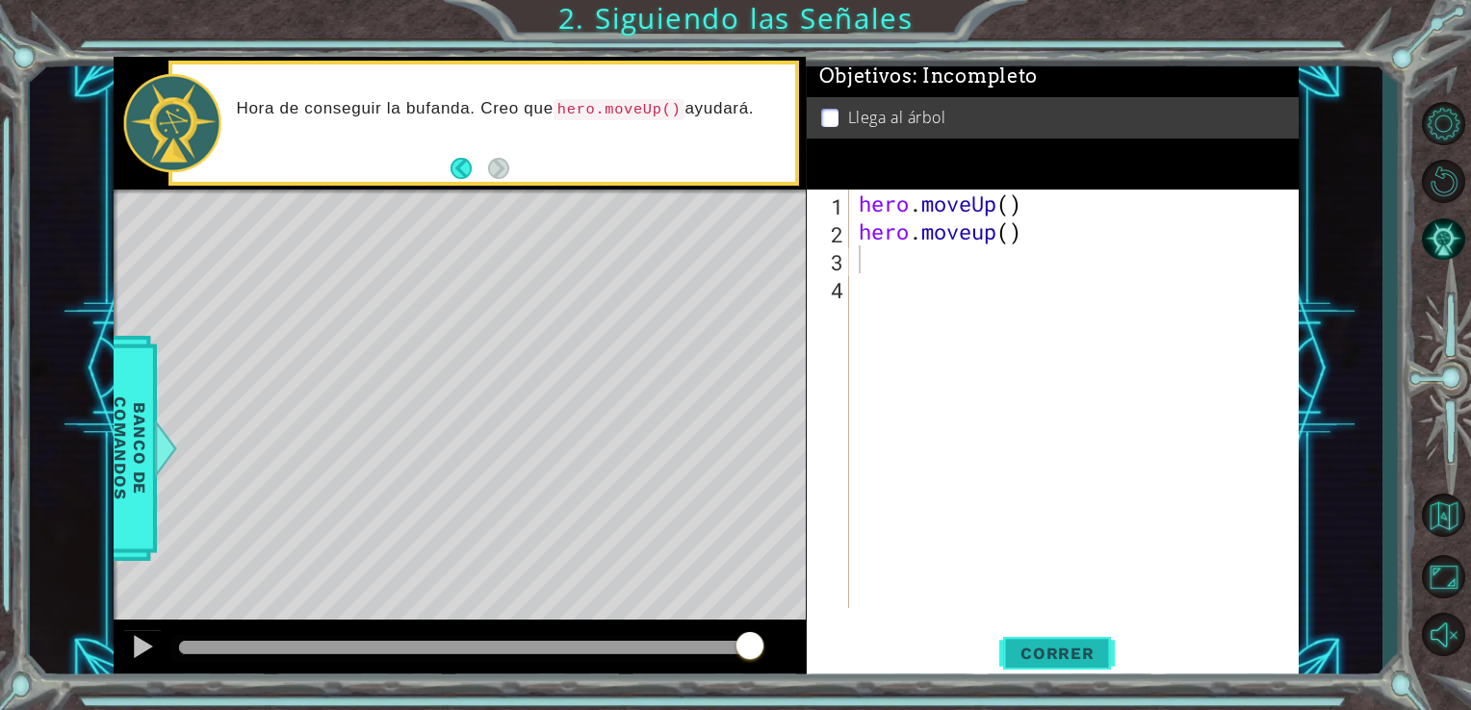
click at [1078, 668] on button "Correr" at bounding box center [1057, 653] width 116 height 49
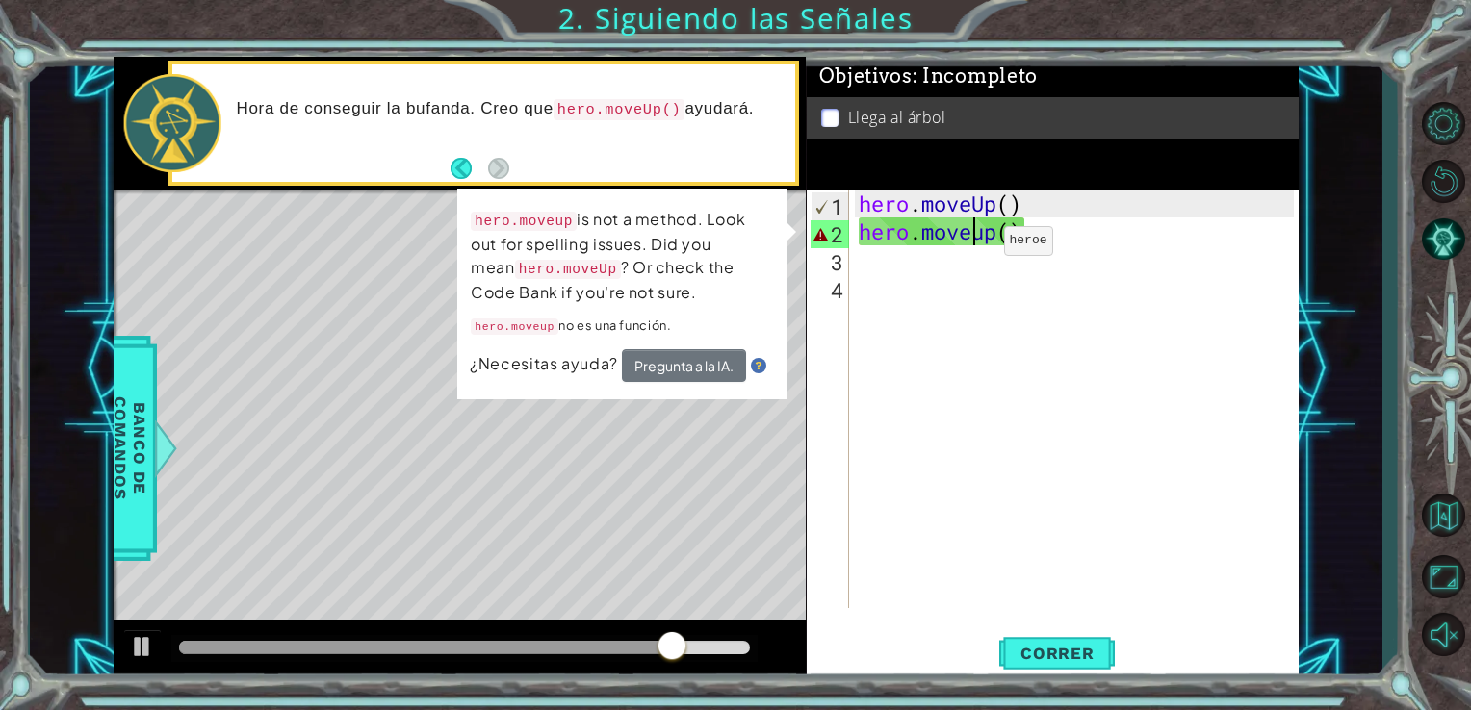
click at [974, 245] on div "hero . moveUp ( ) hero . moveup ( )" at bounding box center [1080, 427] width 450 height 475
click at [982, 245] on div "hero . moveUp ( ) hero . moveup ( )" at bounding box center [1080, 427] width 450 height 475
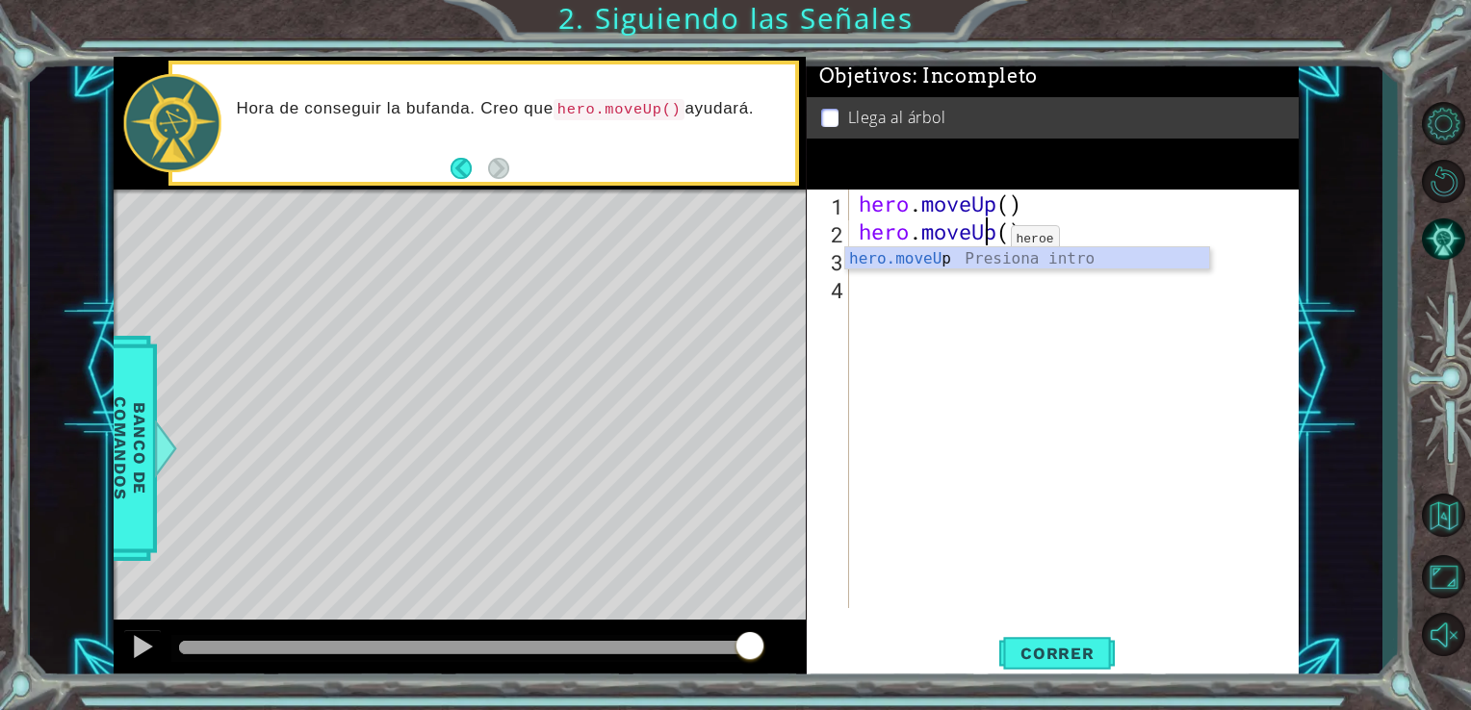
scroll to position [0, 5]
type textarea "hero.moveUp()"
click at [1042, 656] on span "Correr" at bounding box center [1057, 653] width 113 height 19
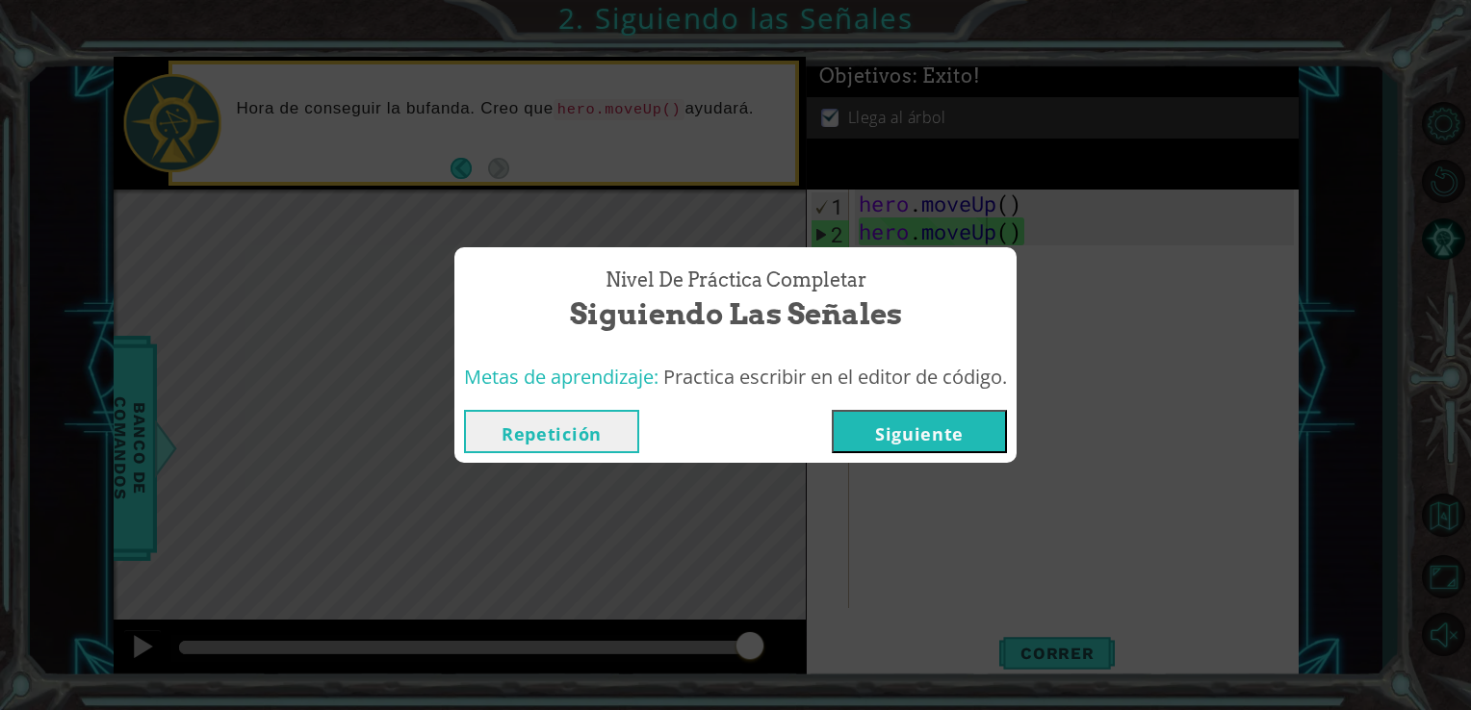
click at [883, 434] on button "Siguiente" at bounding box center [919, 431] width 175 height 43
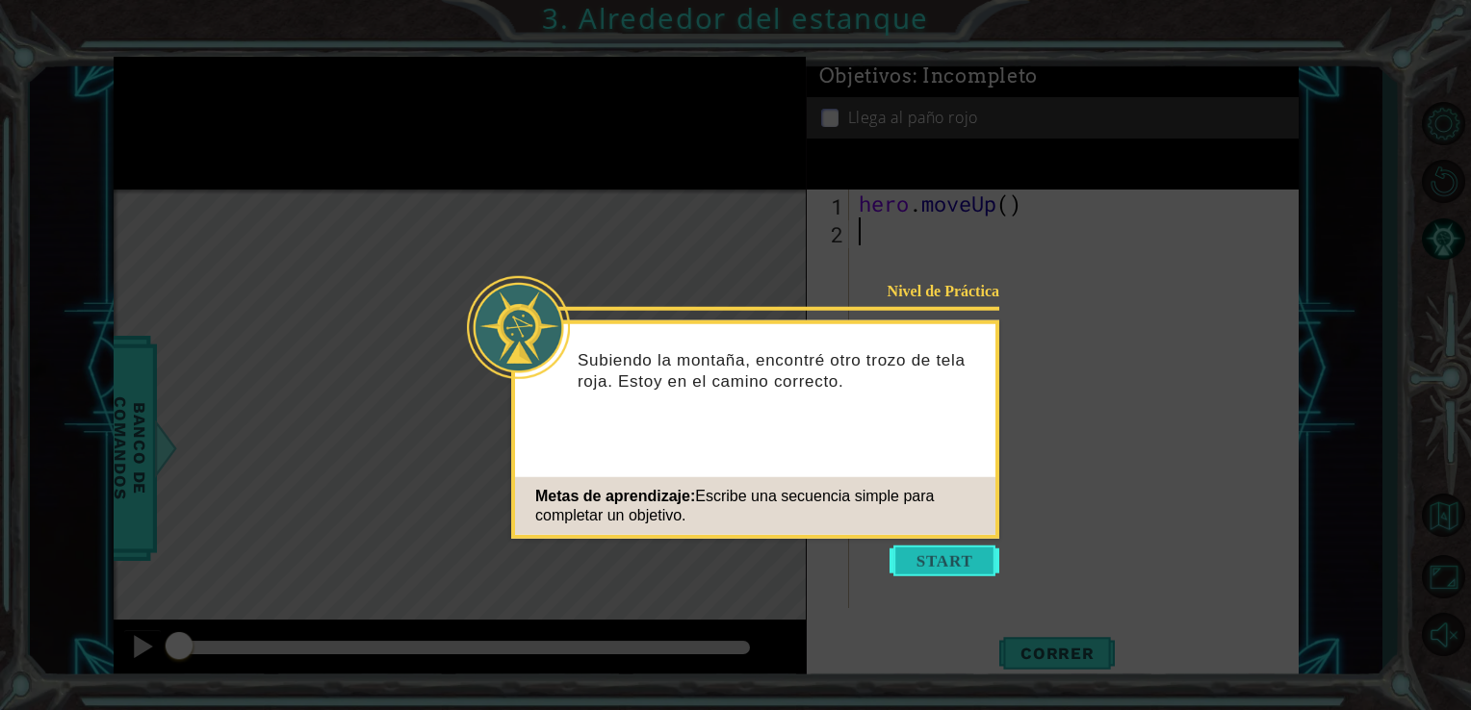
click at [940, 557] on button "Start" at bounding box center [945, 561] width 110 height 31
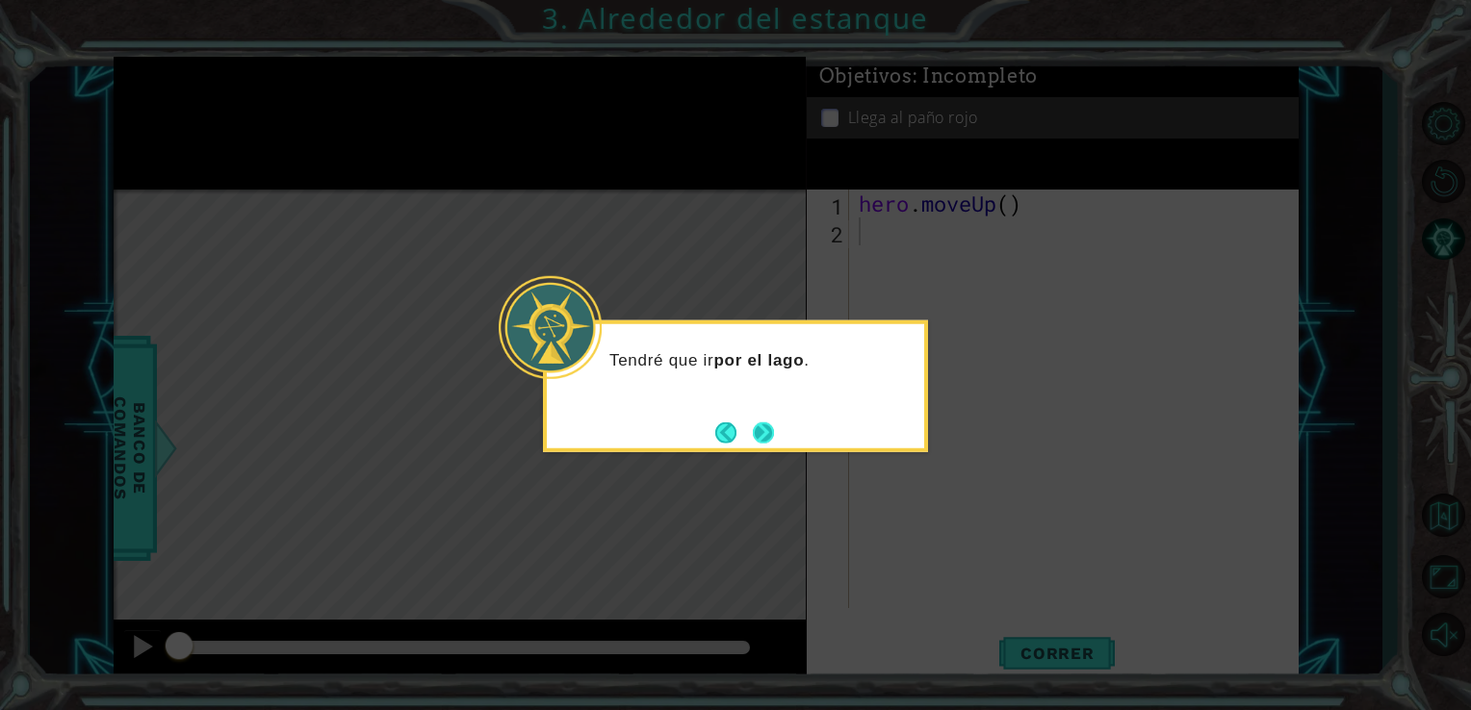
click at [766, 429] on button "Next" at bounding box center [763, 433] width 22 height 22
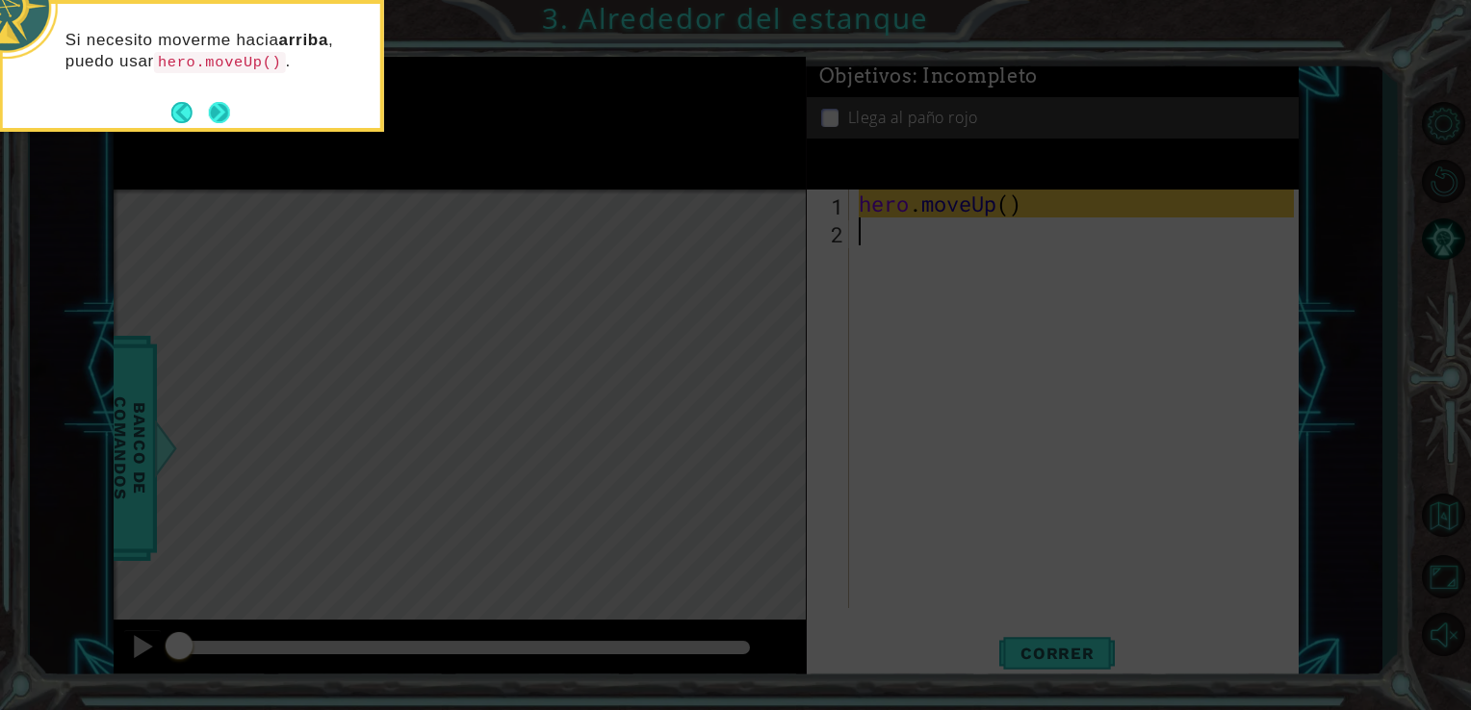
click at [217, 110] on button "Next" at bounding box center [219, 112] width 22 height 22
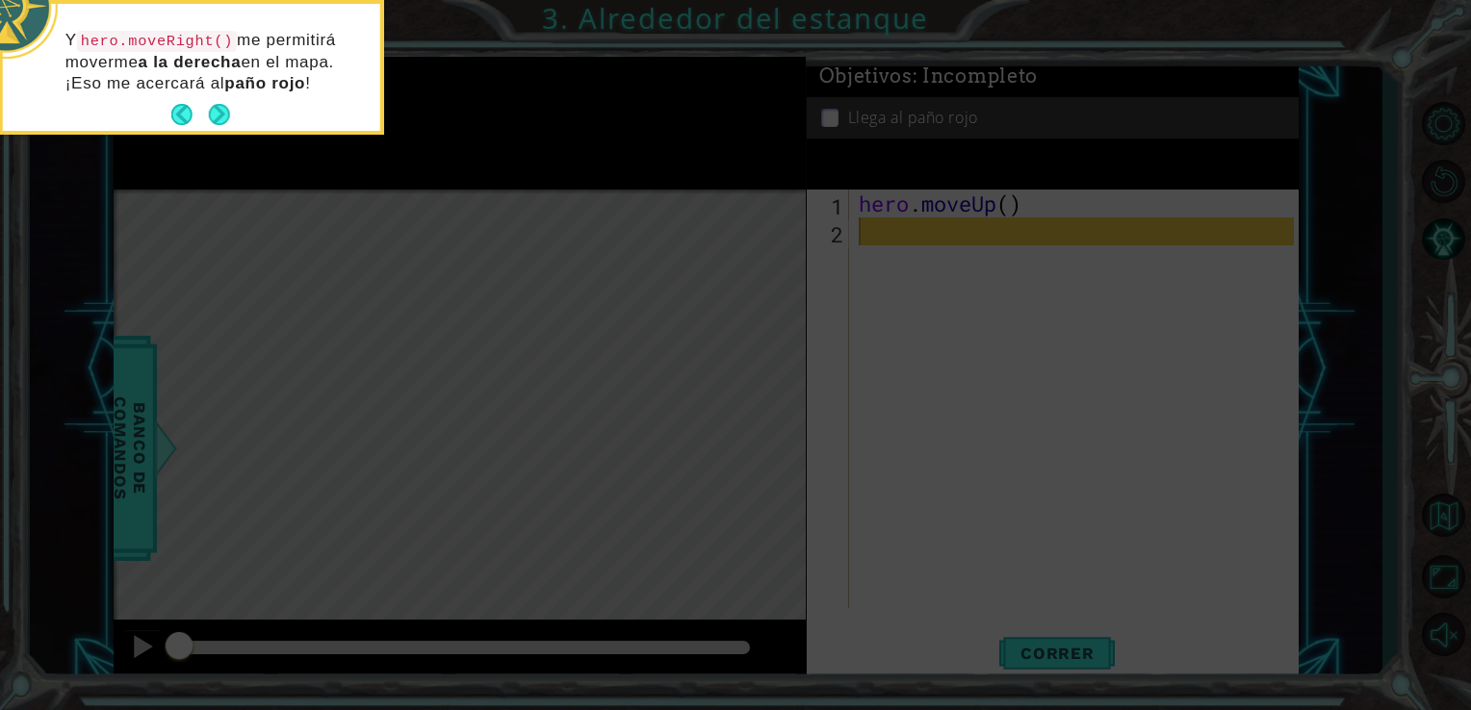
click at [217, 110] on button "Next" at bounding box center [219, 115] width 22 height 22
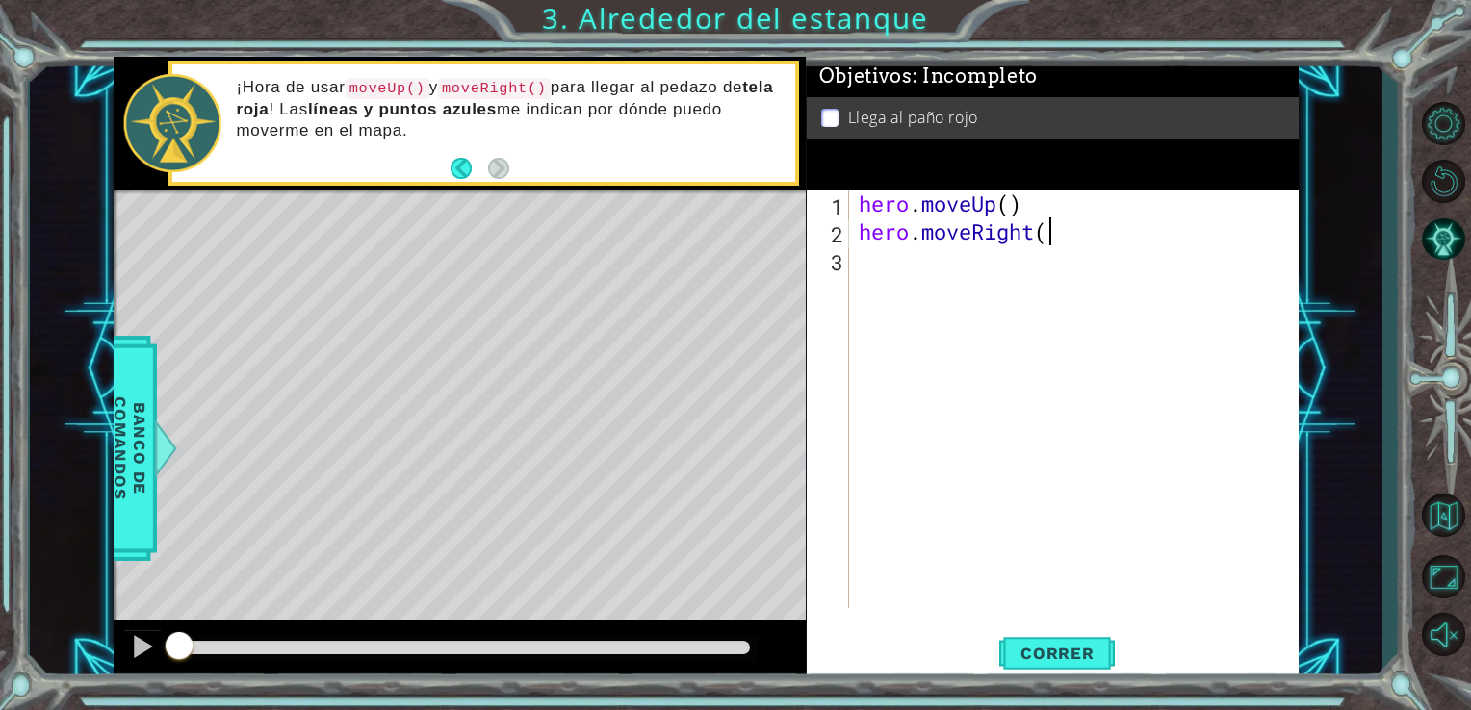
scroll to position [0, 8]
type textarea "hero.moveRight()"
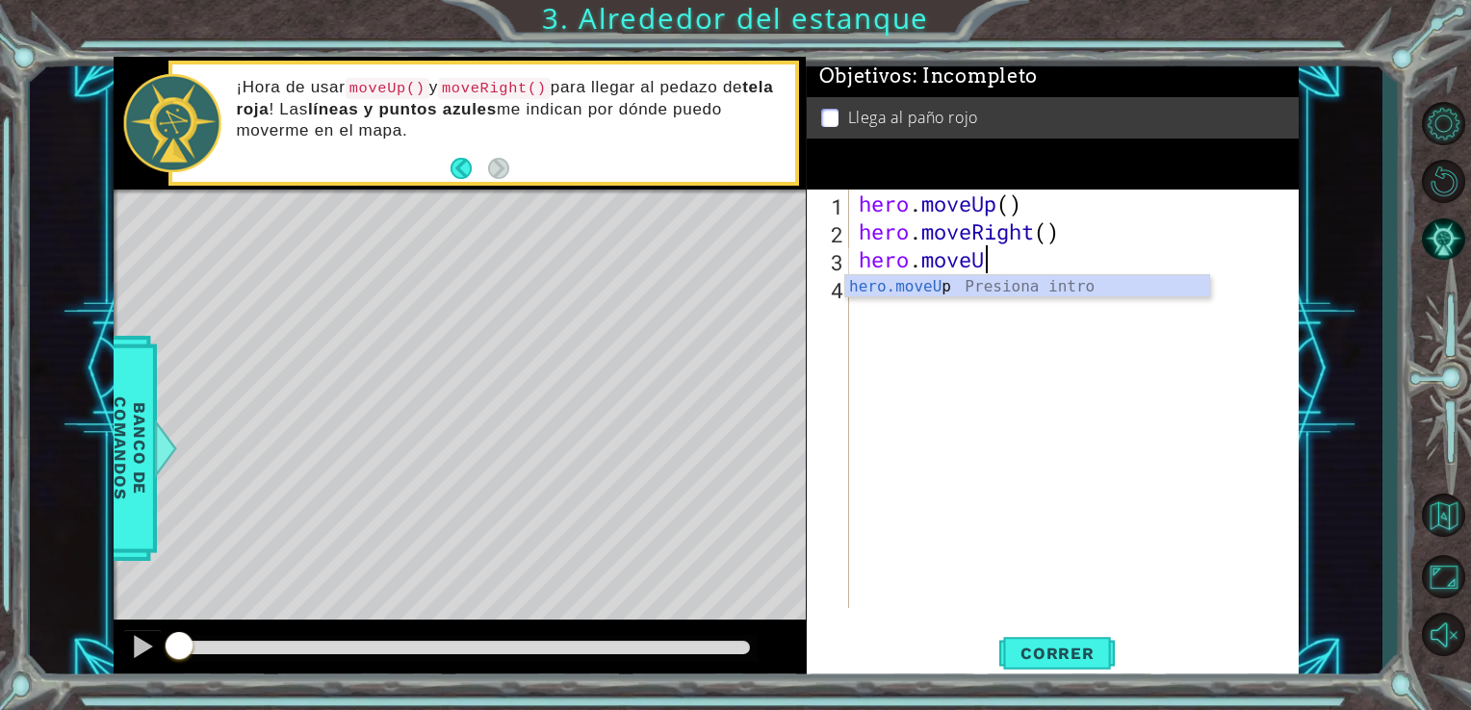
scroll to position [0, 5]
type textarea "hero.moveUp()"
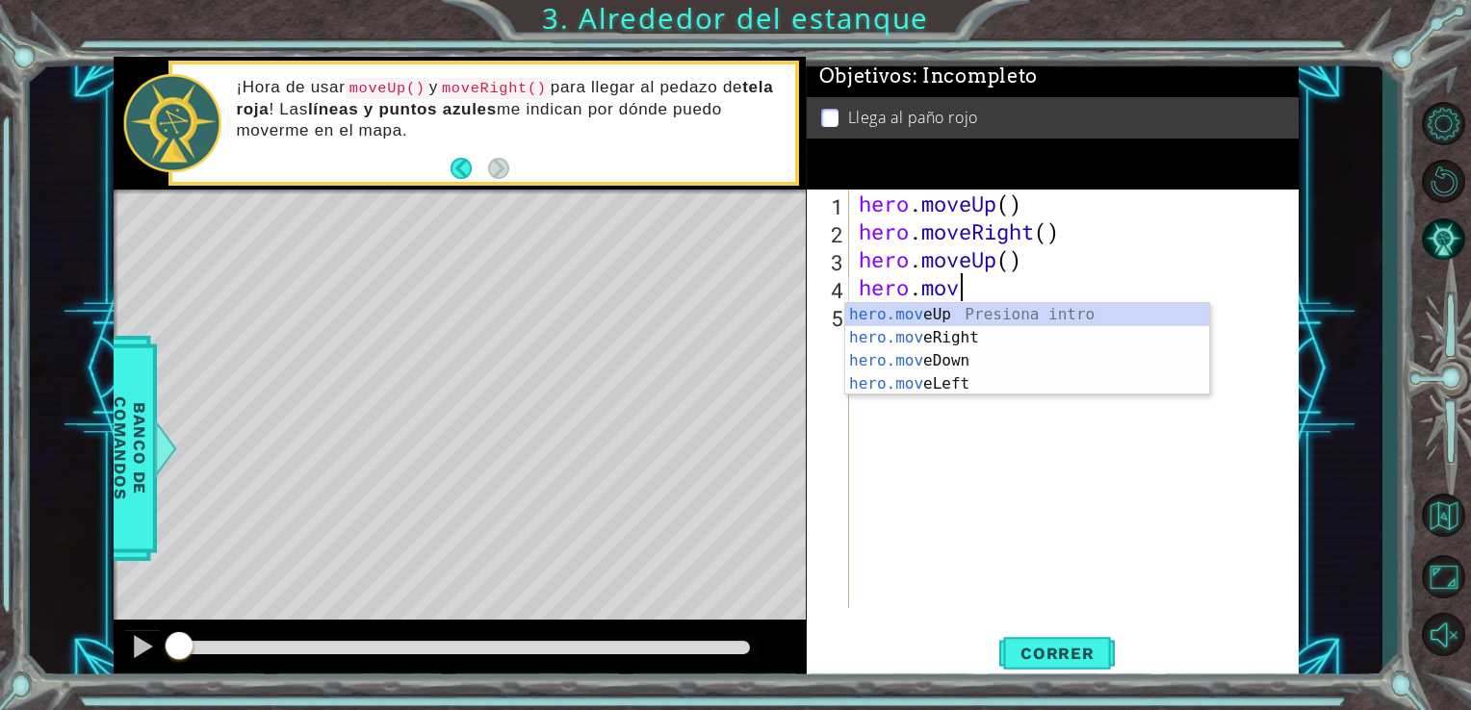
scroll to position [0, 4]
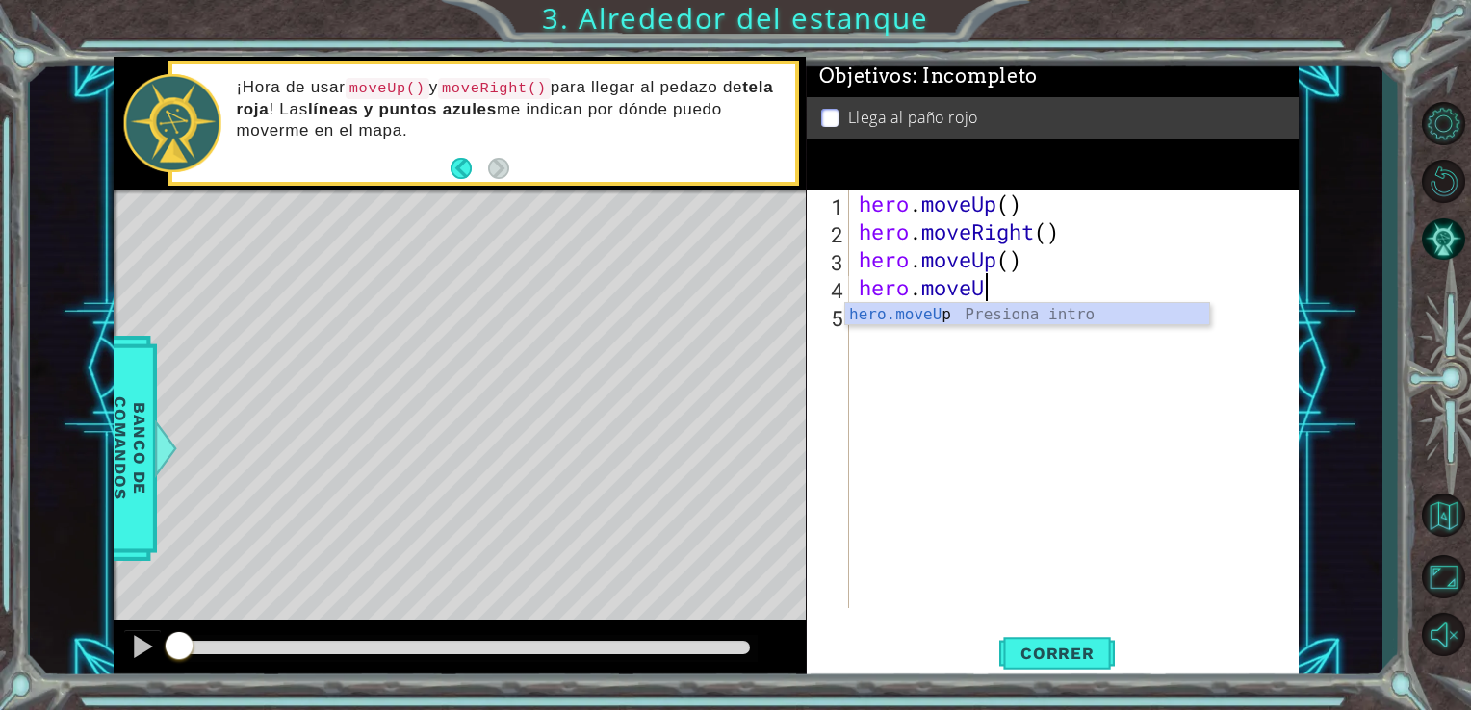
type textarea "hero.moveUp"
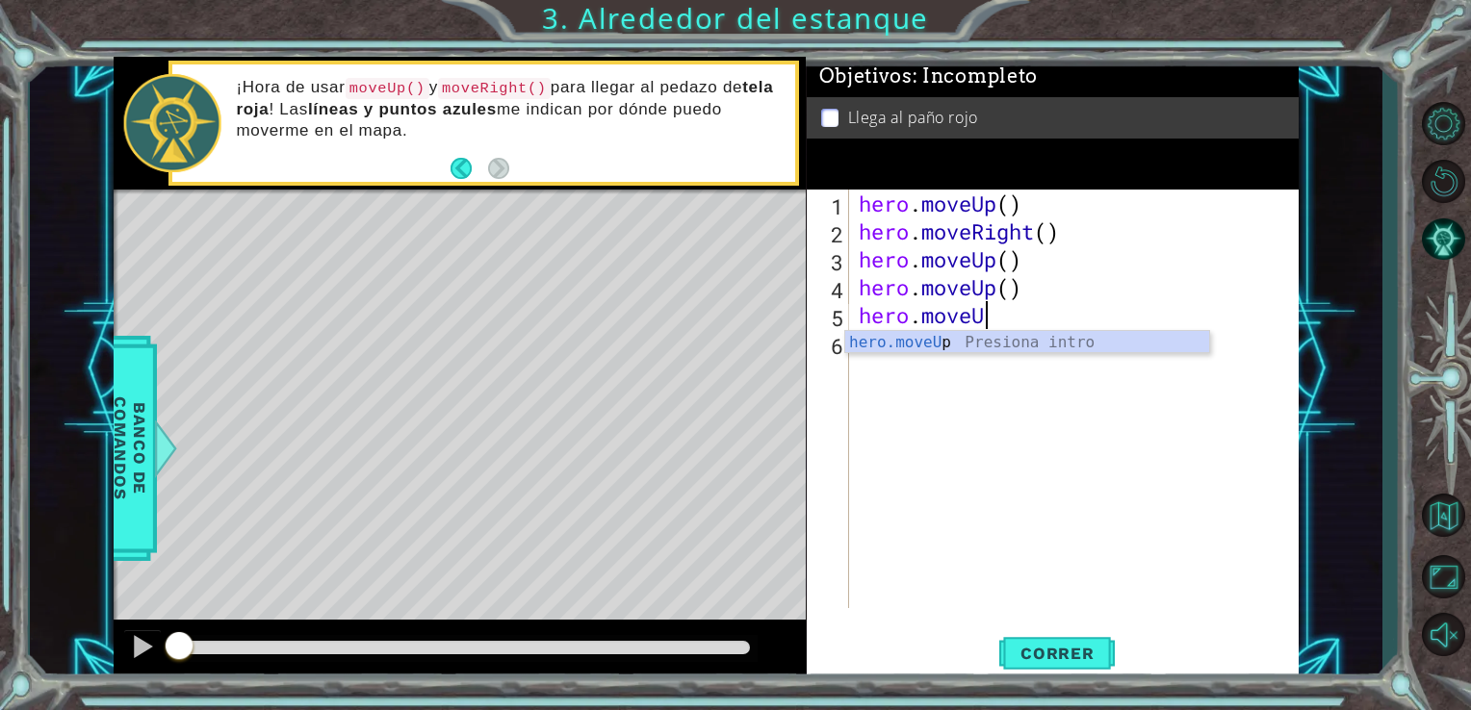
scroll to position [0, 5]
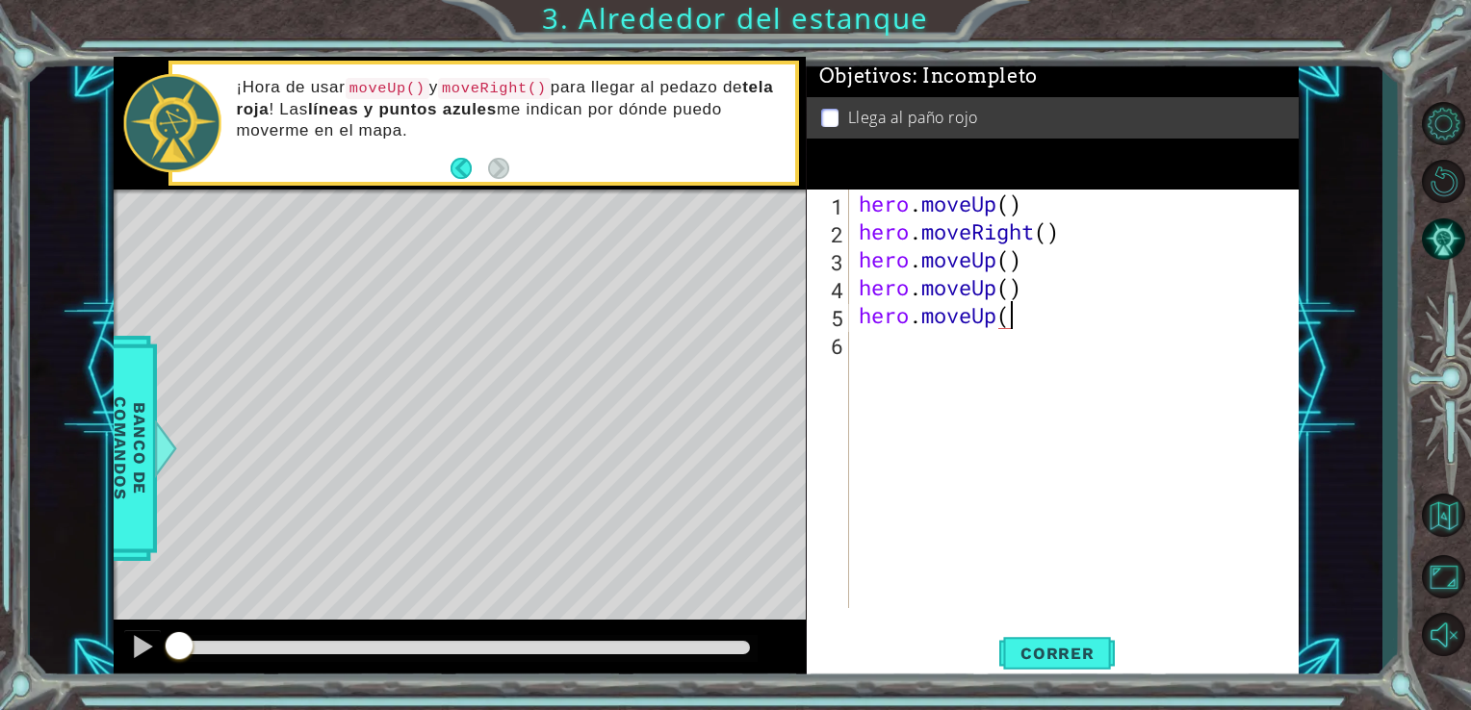
type textarea "hero.moveUp()"
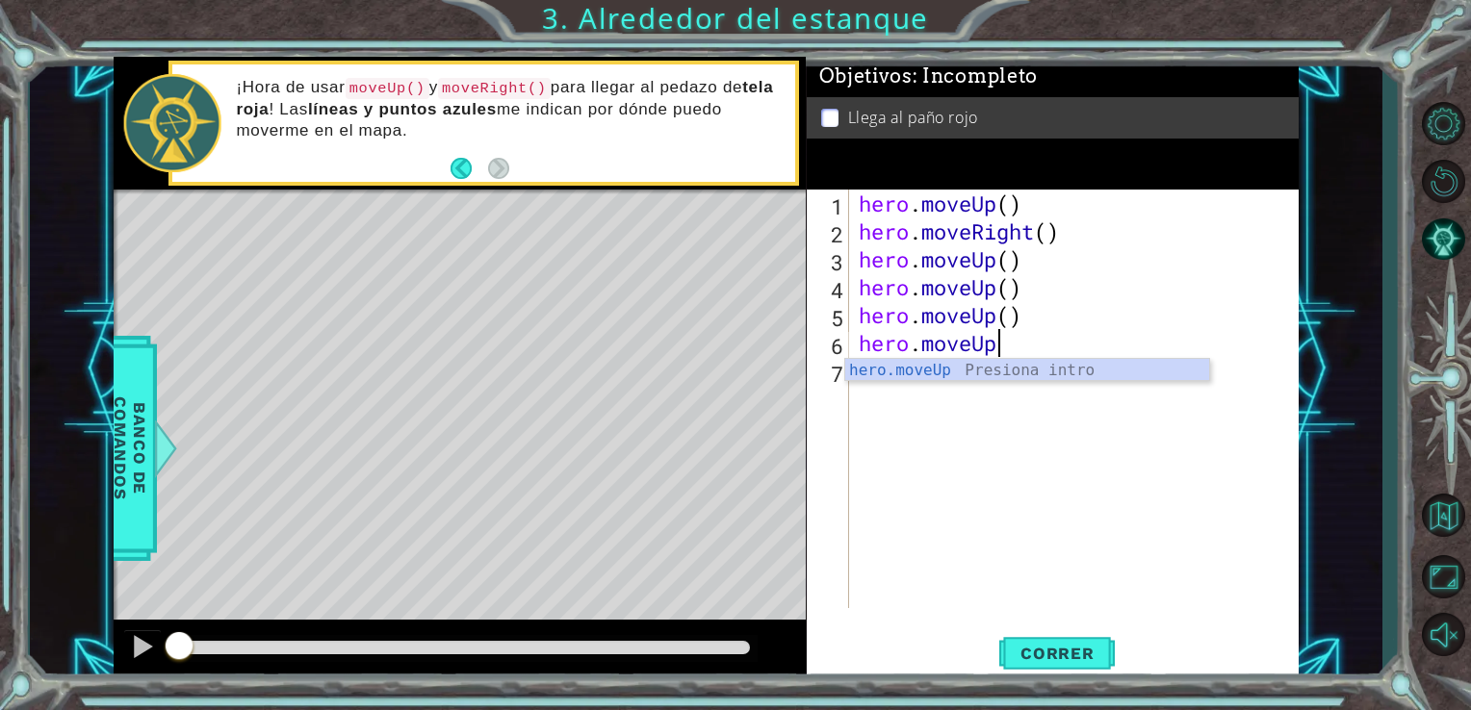
type textarea "hero.moveUp()"
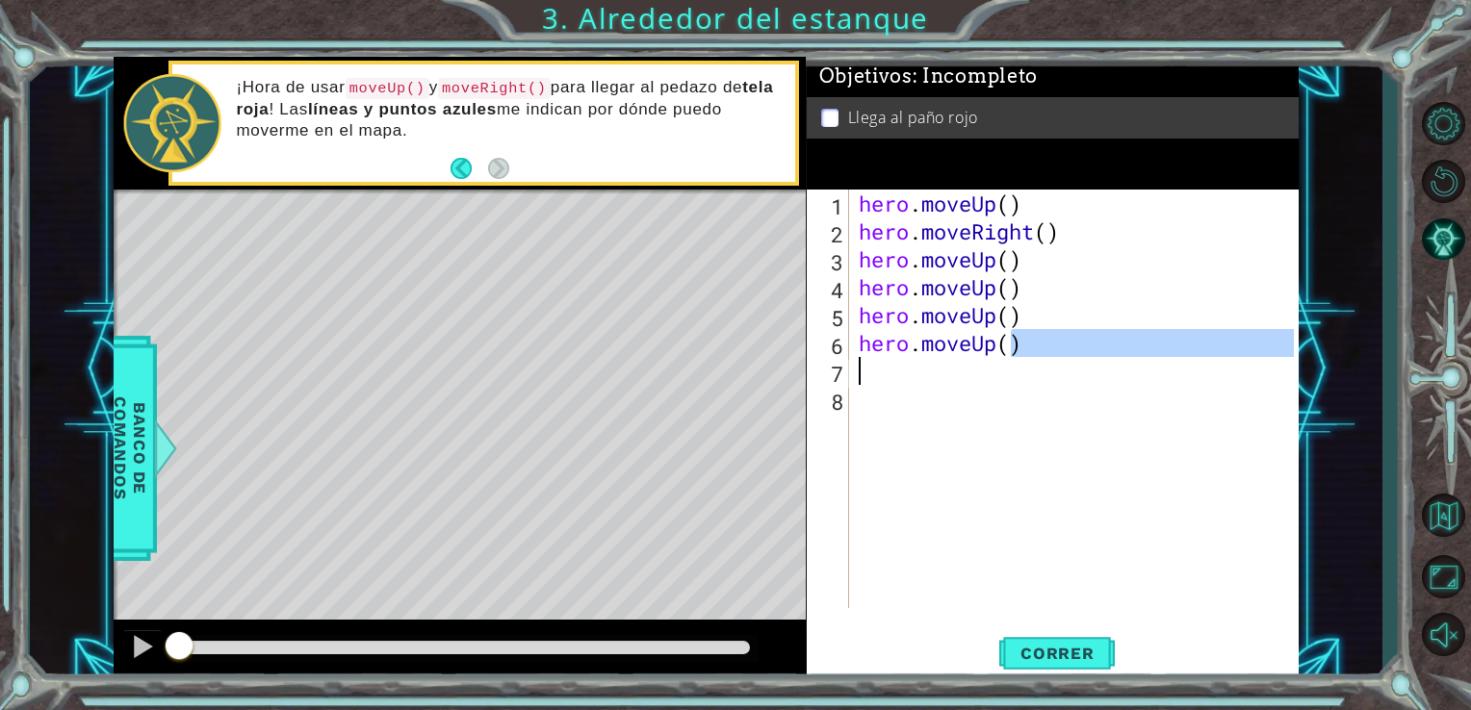
drag, startPoint x: 1008, startPoint y: 342, endPoint x: 841, endPoint y: 359, distance: 167.4
click at [841, 359] on div "1 2 3 4 5 6 7 8 hero . moveUp ( ) hero . moveRight ( ) hero . moveUp ( ) hero .…" at bounding box center [1051, 399] width 488 height 419
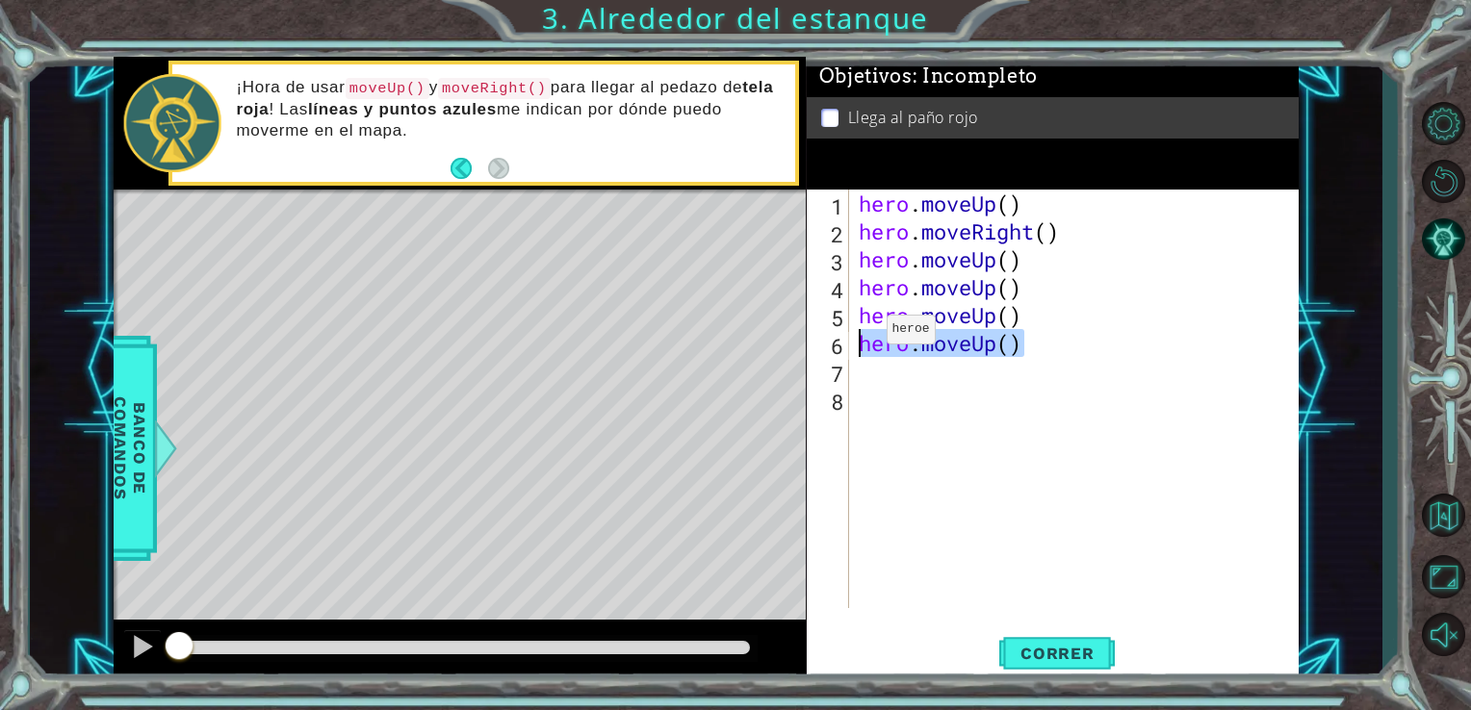
click at [804, 351] on div "1 ההההההההההההההההההההההההההההההההההההההההההההההההההההההההההההההההההההההההההההה…" at bounding box center [707, 369] width 1186 height 625
click at [1080, 357] on div "hero . moveUp ( ) hero . moveRight ( ) hero . moveUp ( ) hero . moveUp ( ) hero…" at bounding box center [1080, 427] width 450 height 475
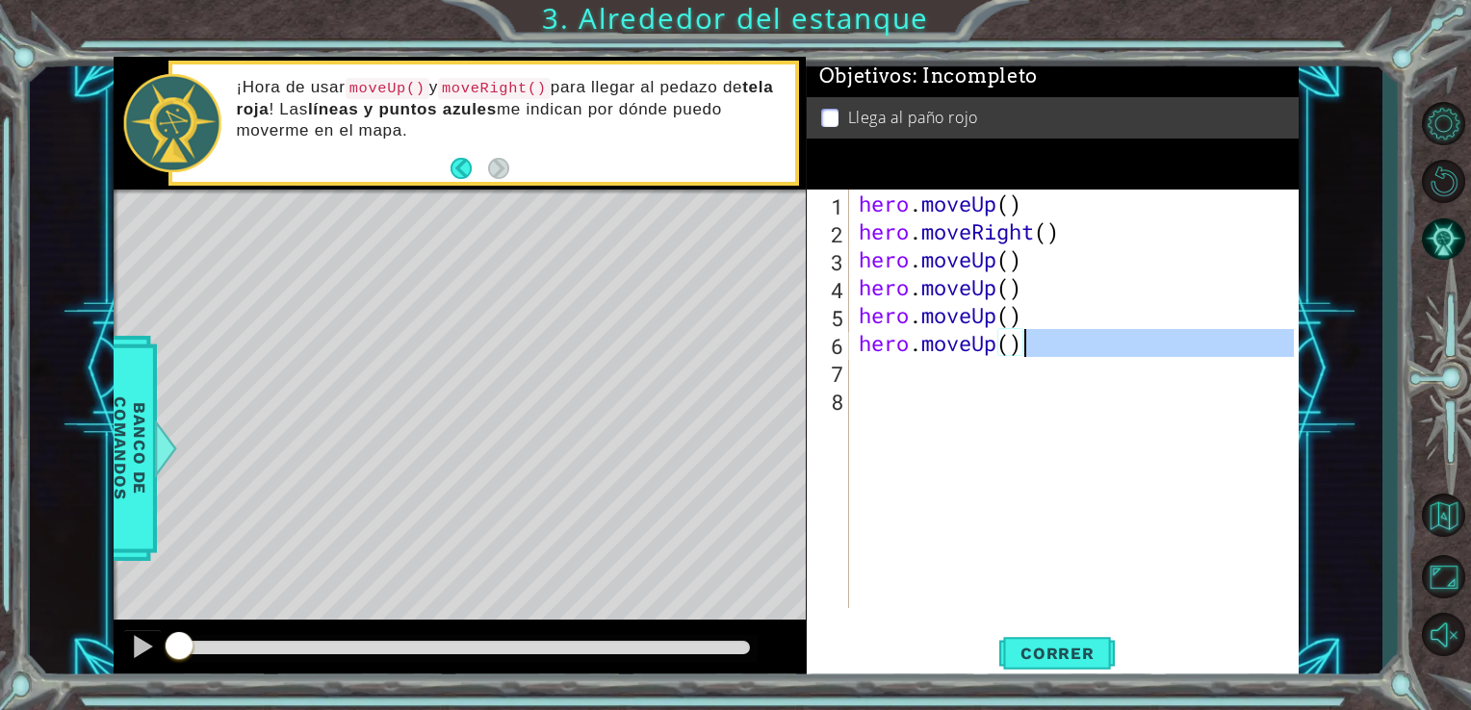
type textarea "hero.moveUp()"
paste textarea "Code Area"
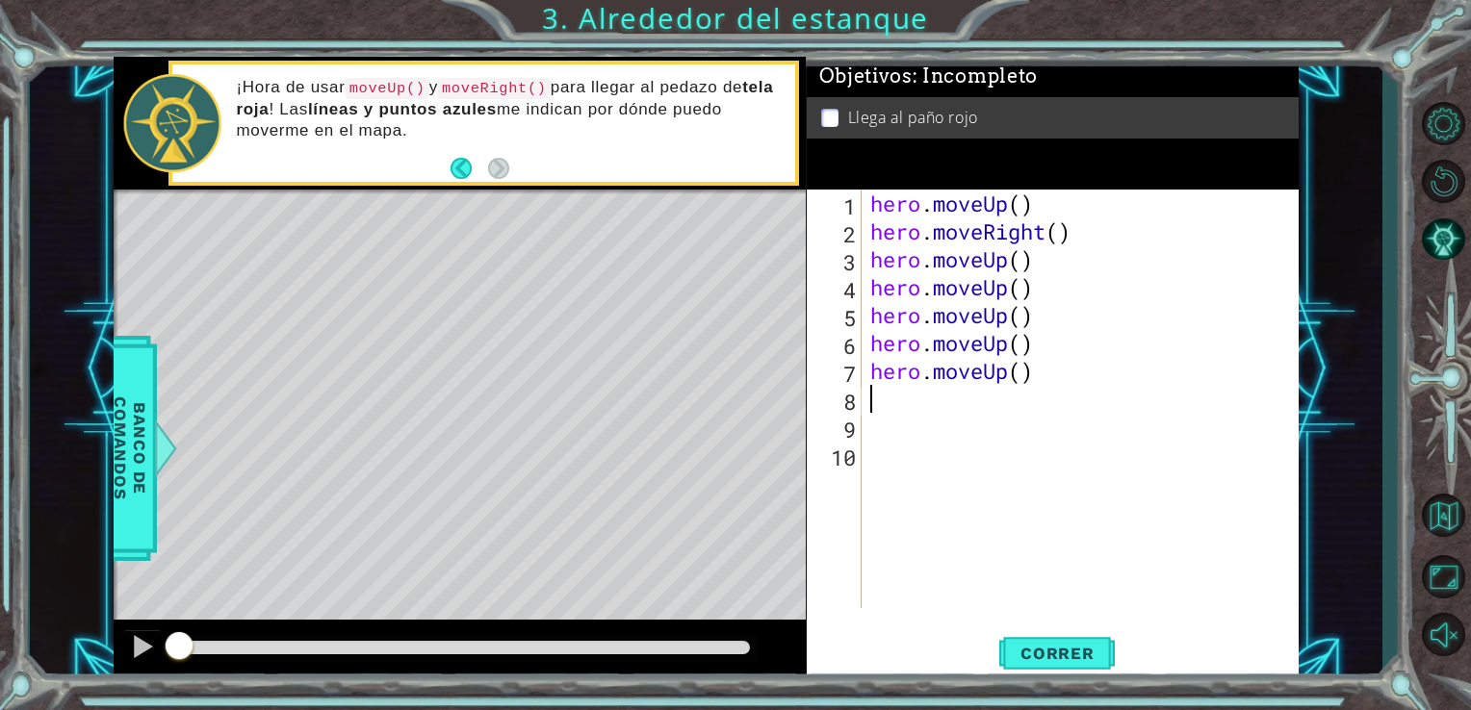
paste textarea "hero.moveUp()"
type textarea "hero.moveUp()"
paste textarea "hero.moveUp()"
type textarea "hero.moveUp()"
paste textarea "hero.moveUp()"
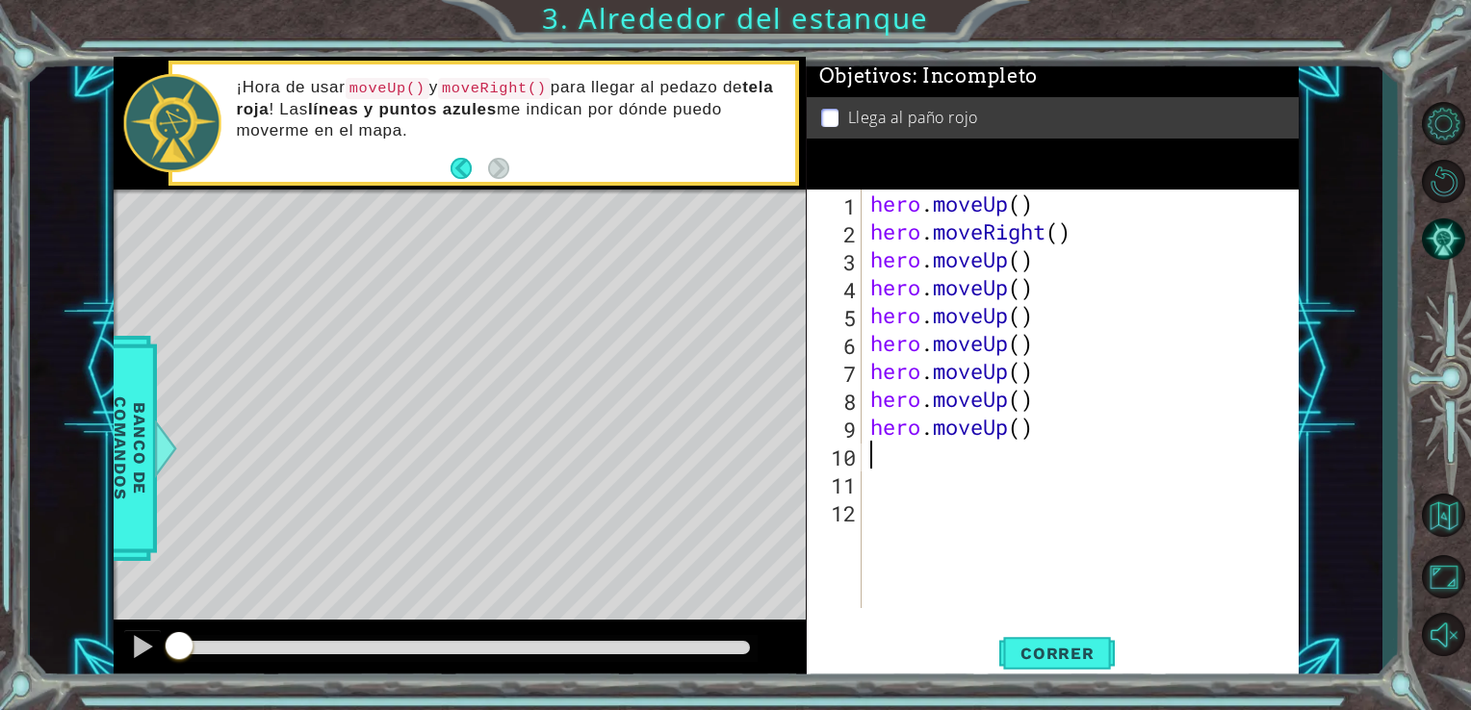
type textarea "hero.moveUp()"
click at [888, 518] on div "hero . moveUp ( ) hero . moveRight ( ) hero . moveUp ( ) hero . moveUp ( ) hero…" at bounding box center [1085, 427] width 438 height 475
click at [1046, 666] on button "Correr" at bounding box center [1057, 653] width 116 height 49
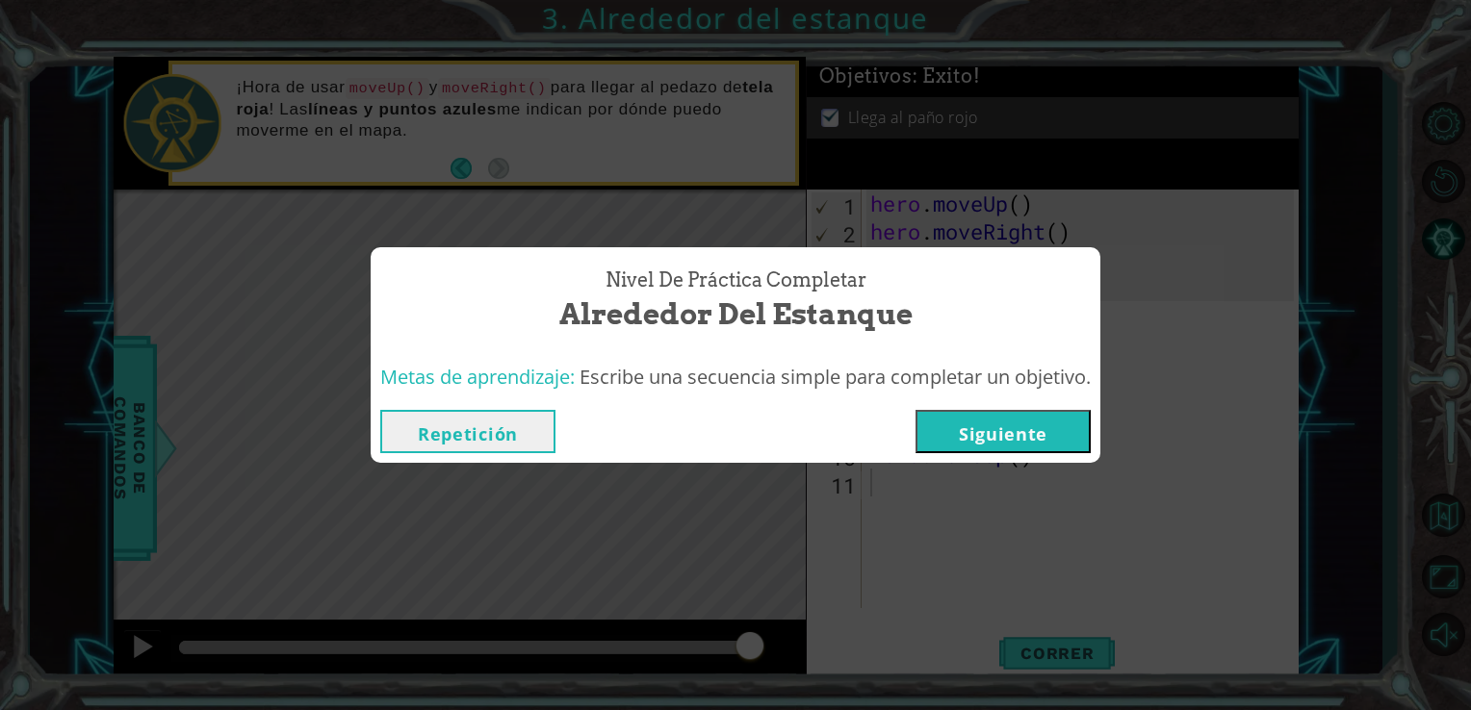
click at [1028, 448] on button "Siguiente" at bounding box center [1003, 431] width 175 height 43
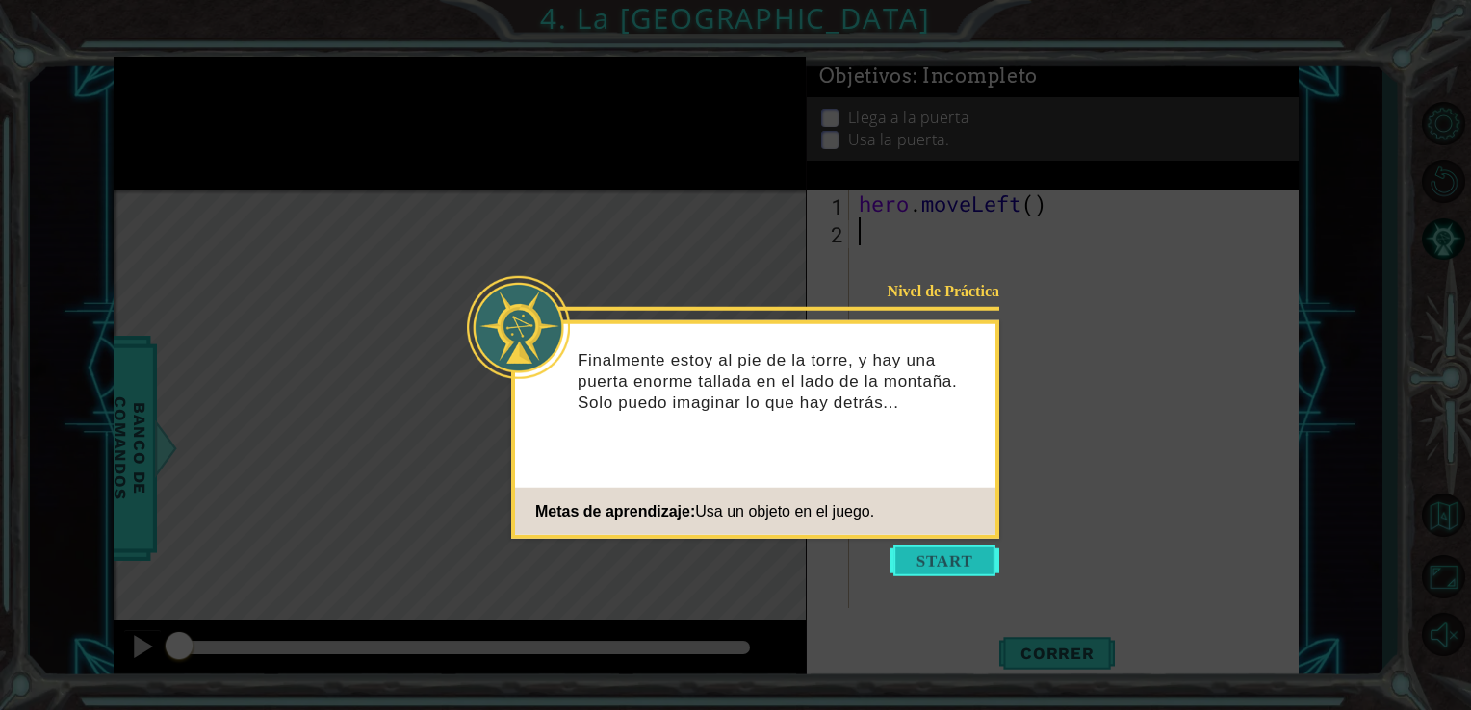
click at [927, 568] on button "Start" at bounding box center [945, 561] width 110 height 31
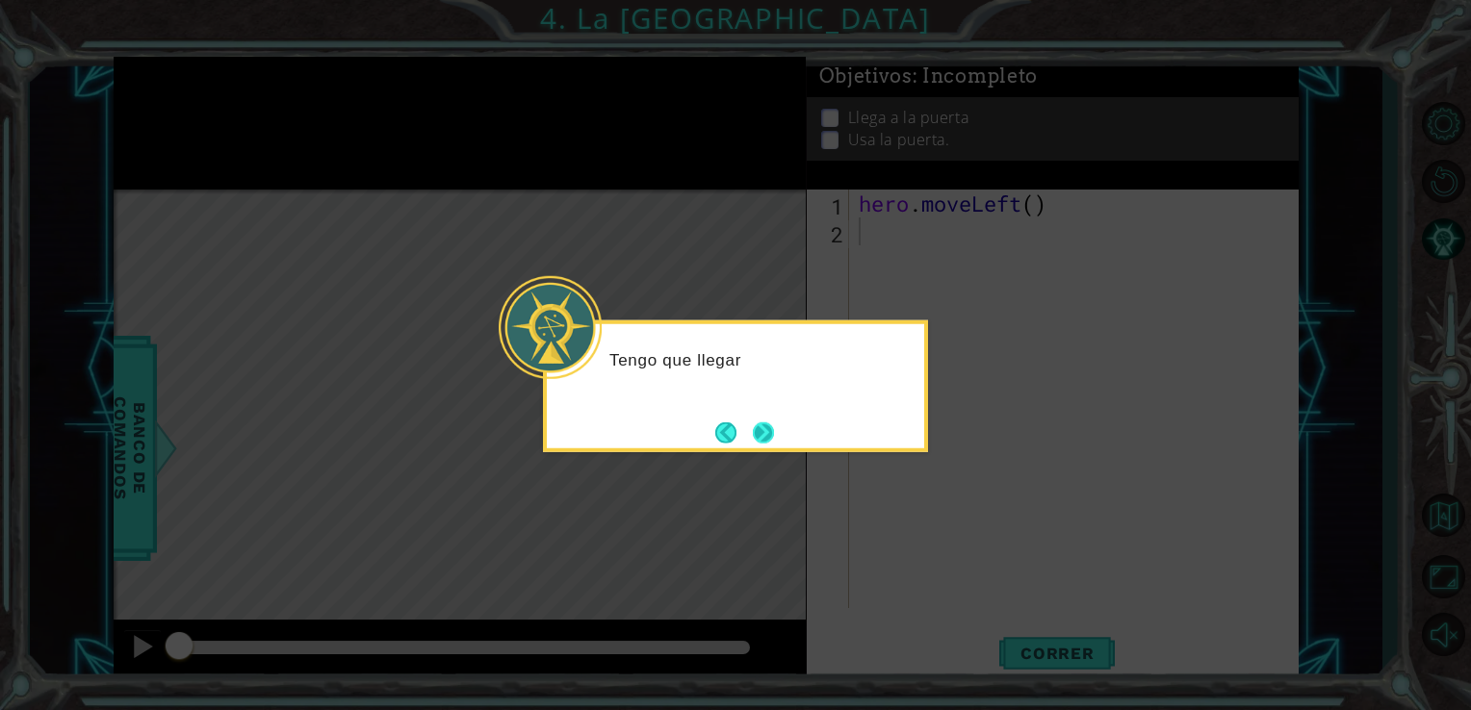
click at [759, 420] on button "Next" at bounding box center [764, 433] width 26 height 26
click at [760, 422] on button "Next" at bounding box center [763, 432] width 21 height 21
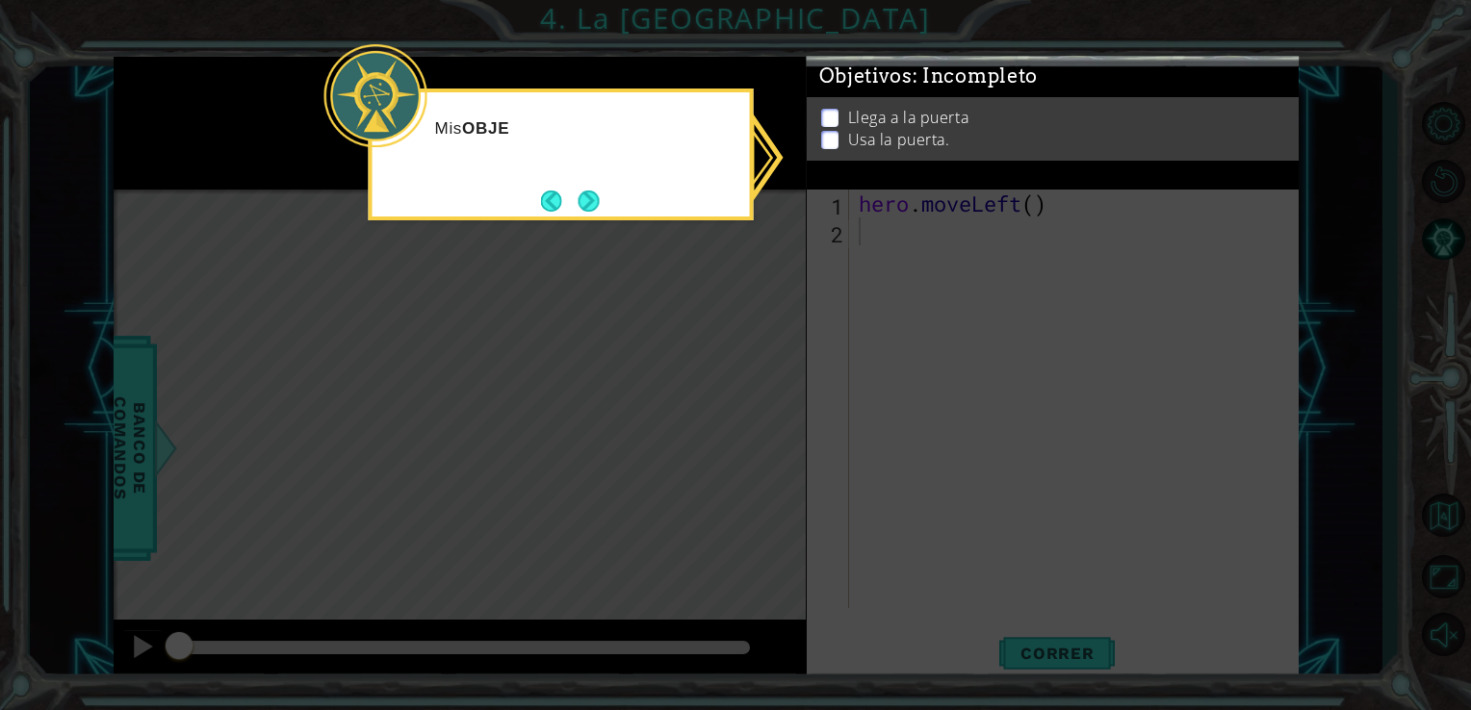
drag, startPoint x: 845, startPoint y: 347, endPoint x: 891, endPoint y: 342, distance: 46.5
click at [890, 342] on icon at bounding box center [735, 355] width 1471 height 710
click at [826, 124] on ul "Llega a la puerta Usa la puerta." at bounding box center [1052, 138] width 473 height 44
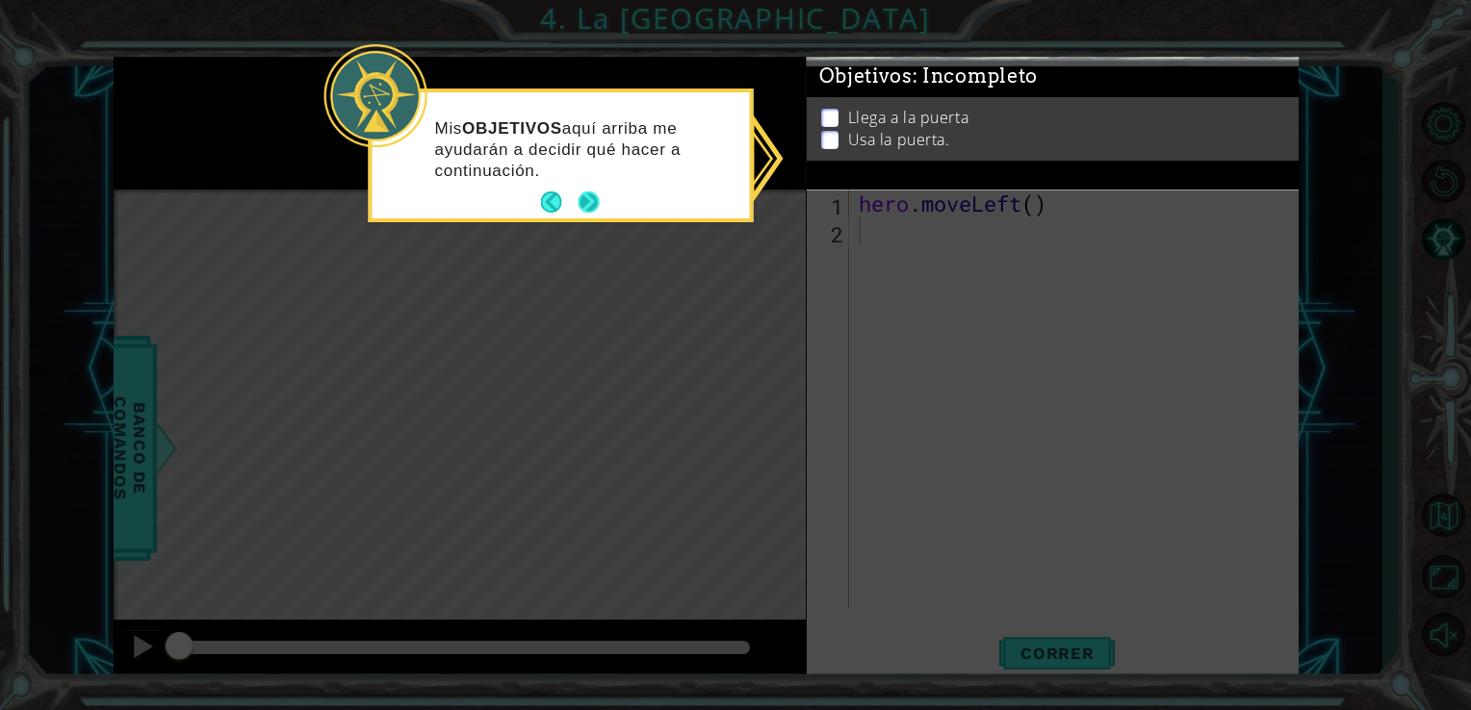
click at [593, 207] on button "Next" at bounding box center [589, 203] width 30 height 30
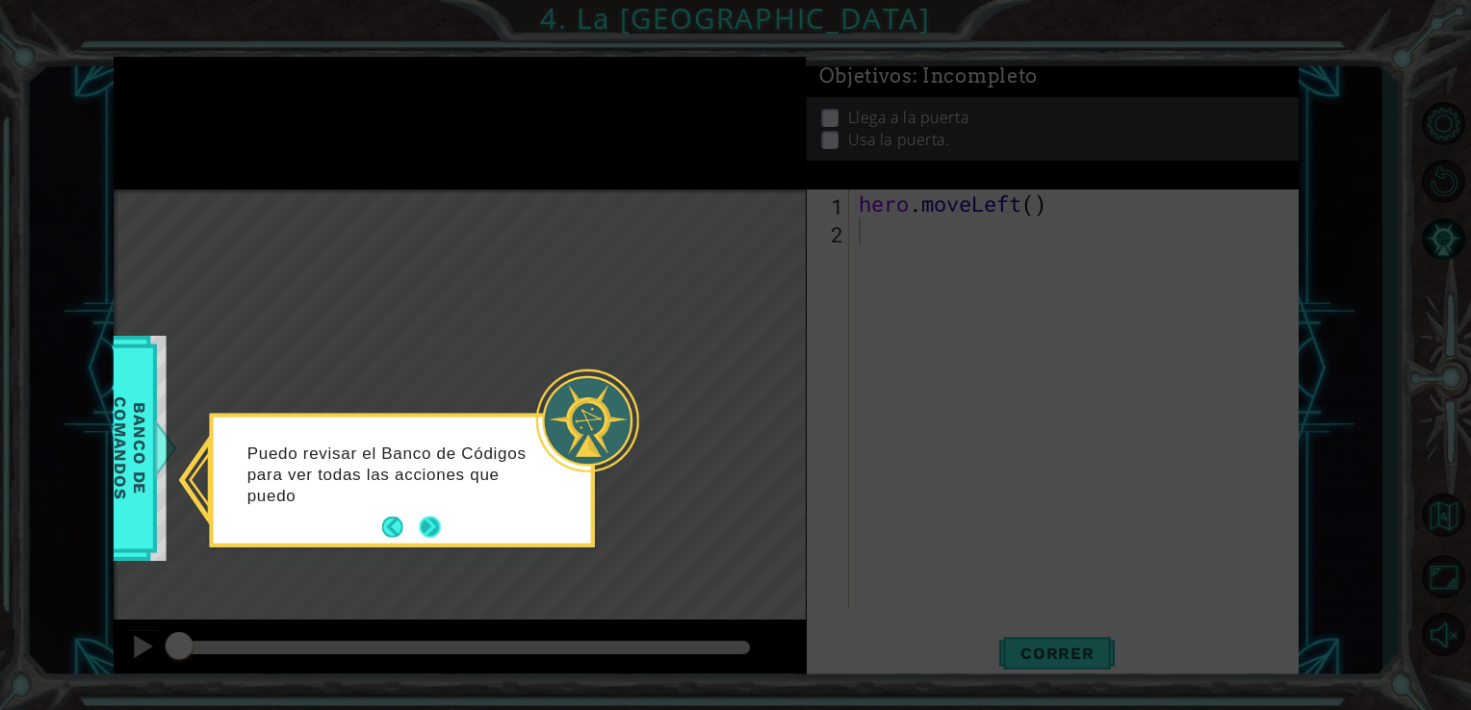
click at [439, 523] on button "Next" at bounding box center [430, 527] width 33 height 33
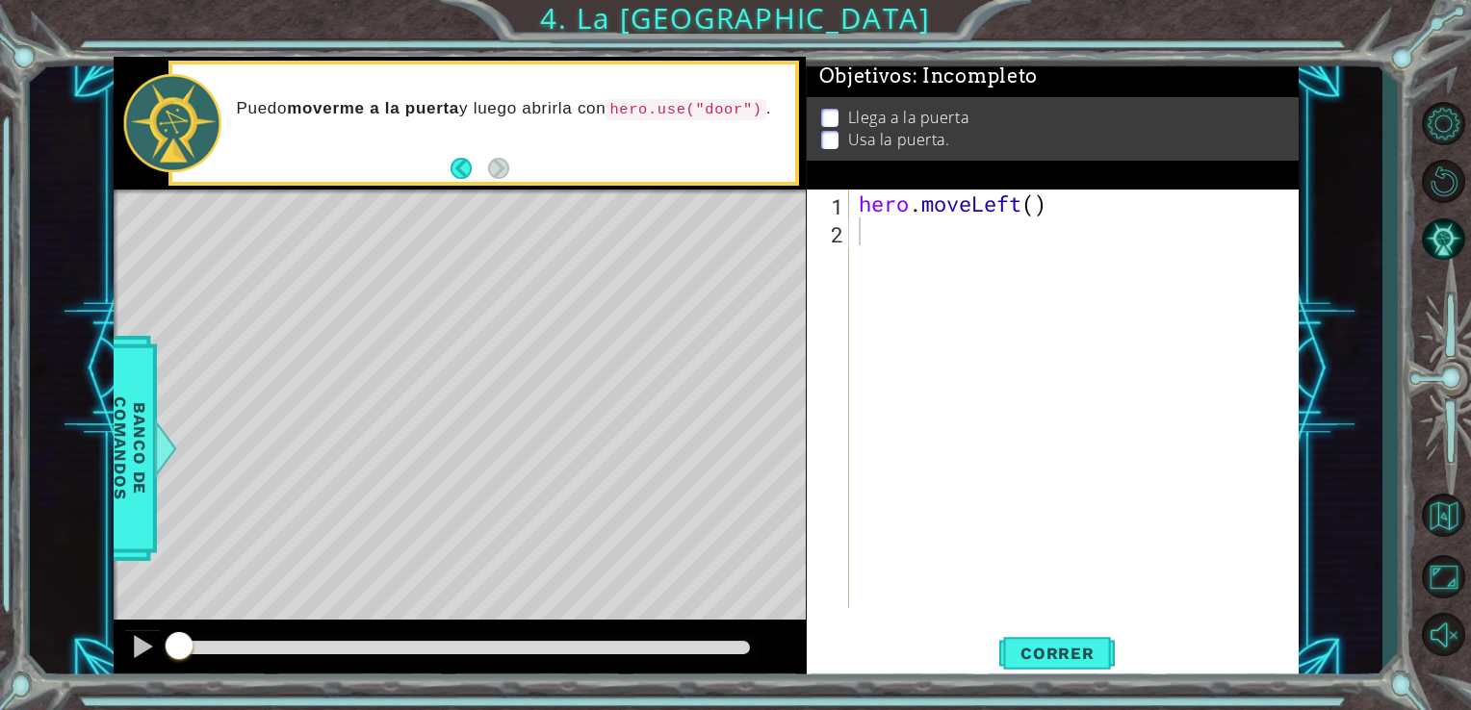
click at [750, 410] on div "Level Map" at bounding box center [559, 473] width 890 height 567
type textarea "hero.moveLeft()"
drag, startPoint x: 1032, startPoint y: 210, endPoint x: 1000, endPoint y: 236, distance: 41.0
click at [894, 205] on div "hero . moveLeft ( )" at bounding box center [1080, 427] width 450 height 475
click at [1055, 243] on div "hero . moveLeft ( )" at bounding box center [1080, 427] width 450 height 475
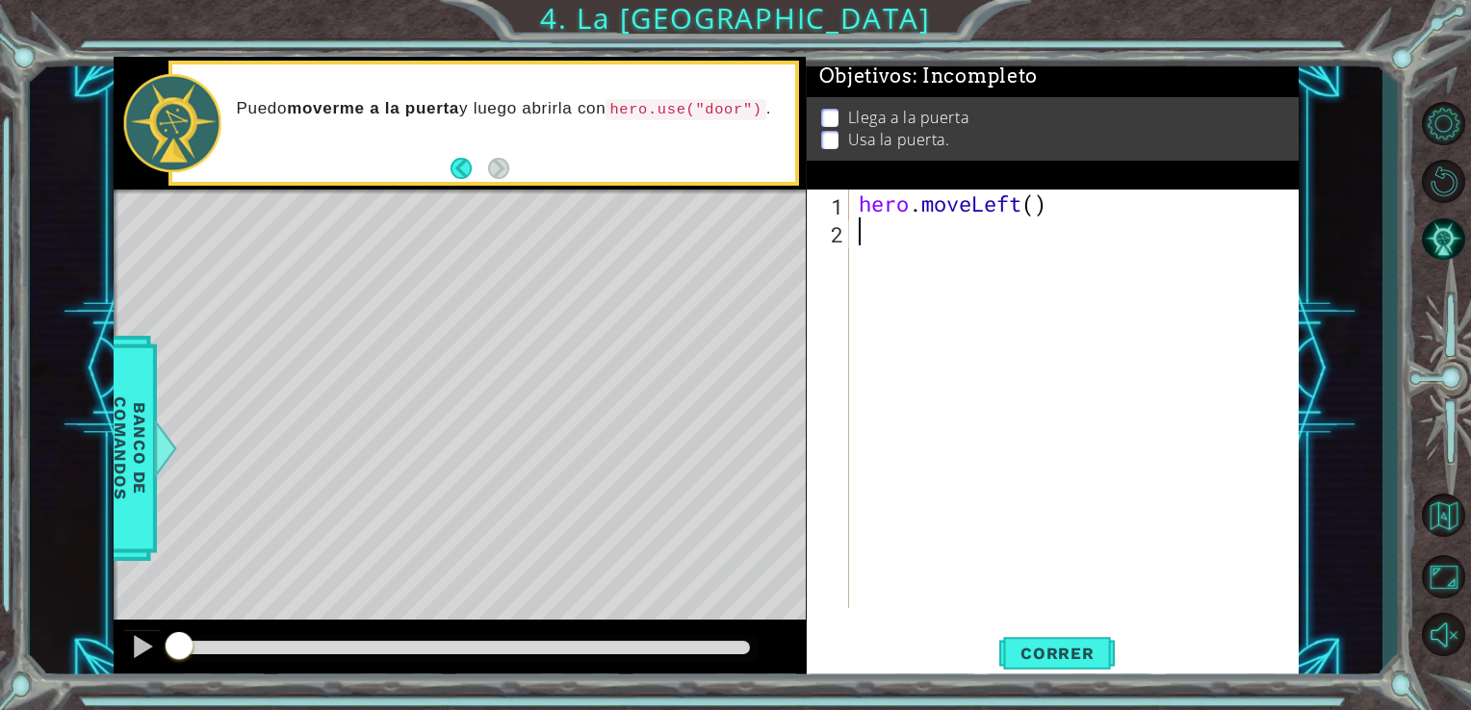
drag, startPoint x: 1055, startPoint y: 227, endPoint x: 920, endPoint y: 221, distance: 134.9
click at [920, 221] on div "hero . moveLeft ( )" at bounding box center [1080, 427] width 450 height 475
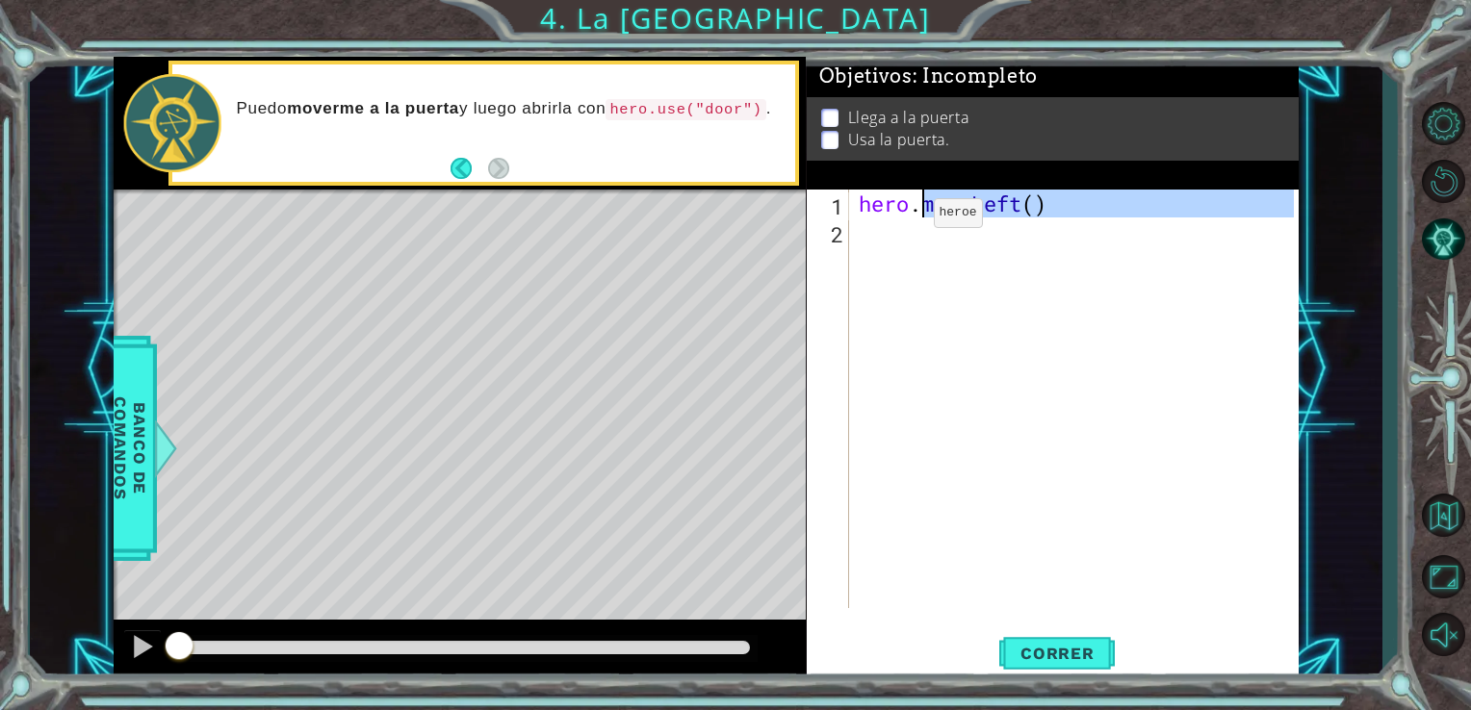
drag, startPoint x: 1020, startPoint y: 219, endPoint x: 874, endPoint y: 223, distance: 145.4
click at [875, 223] on div "hero . moveLeft ( )" at bounding box center [1080, 427] width 450 height 475
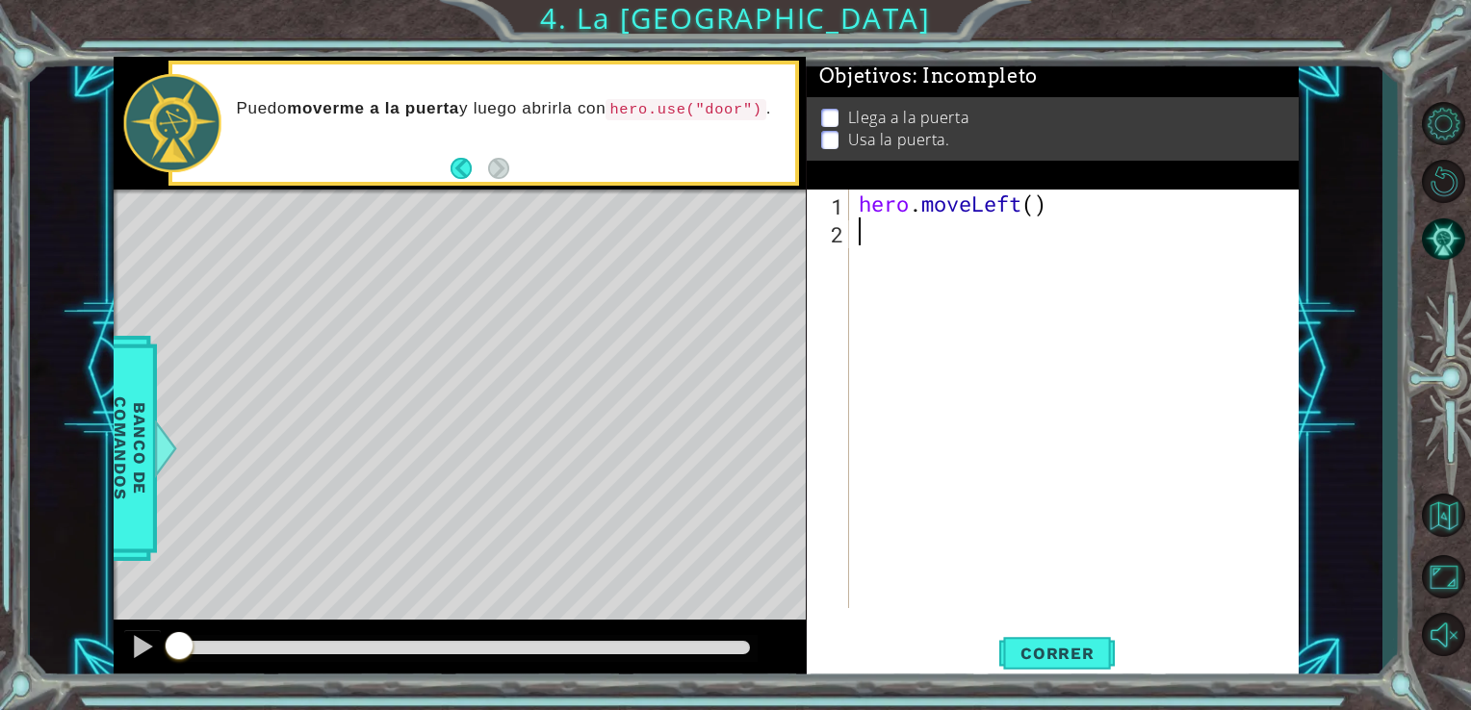
click at [1094, 226] on div "hero . moveLeft ( )" at bounding box center [1080, 427] width 450 height 475
drag, startPoint x: 1127, startPoint y: 205, endPoint x: 987, endPoint y: 200, distance: 140.6
click at [986, 200] on div "hero . moveLeft ( )" at bounding box center [1080, 427] width 450 height 475
click at [1040, 208] on div "hero . moveLeft ( )" at bounding box center [1075, 399] width 440 height 419
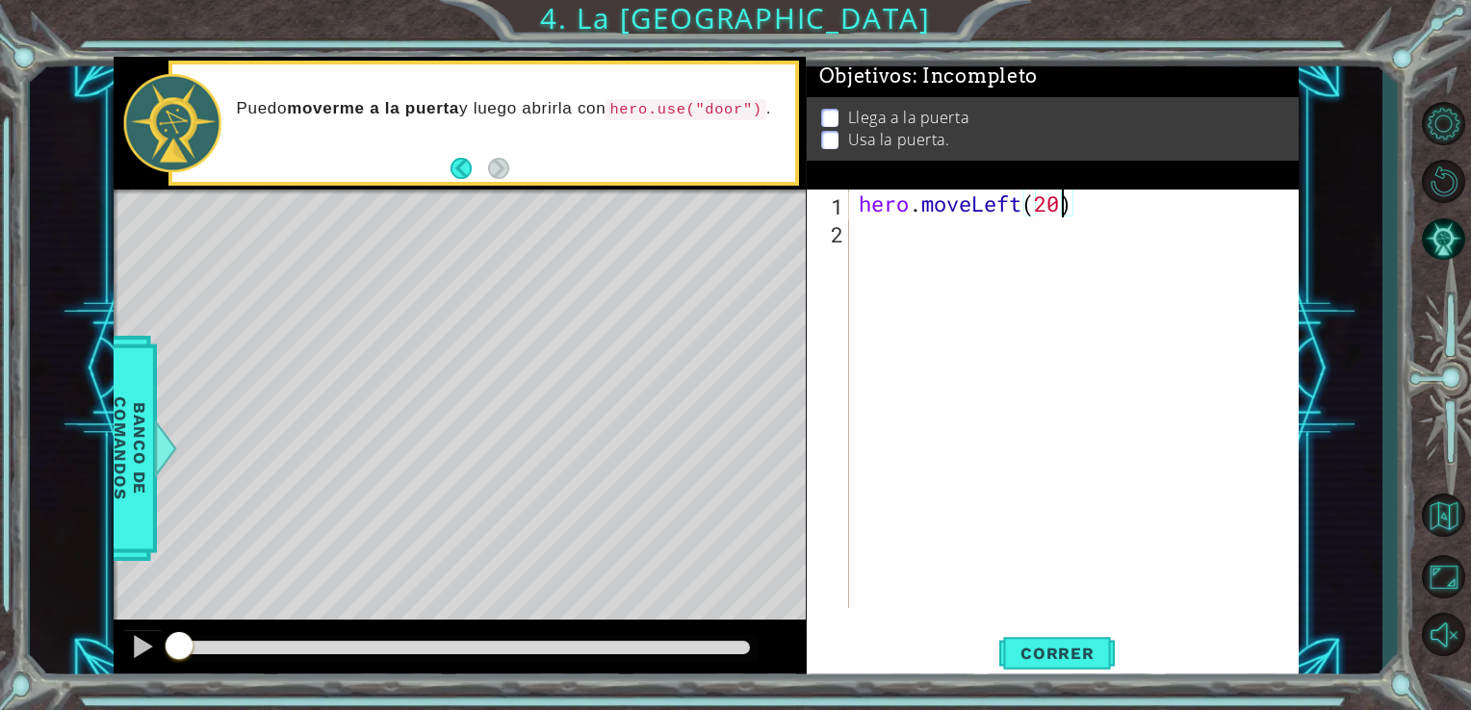
type textarea "hero.moveLeft(2)"
type textarea "hero.moveUp(2)"
type textarea "hero.moveRight(2)"
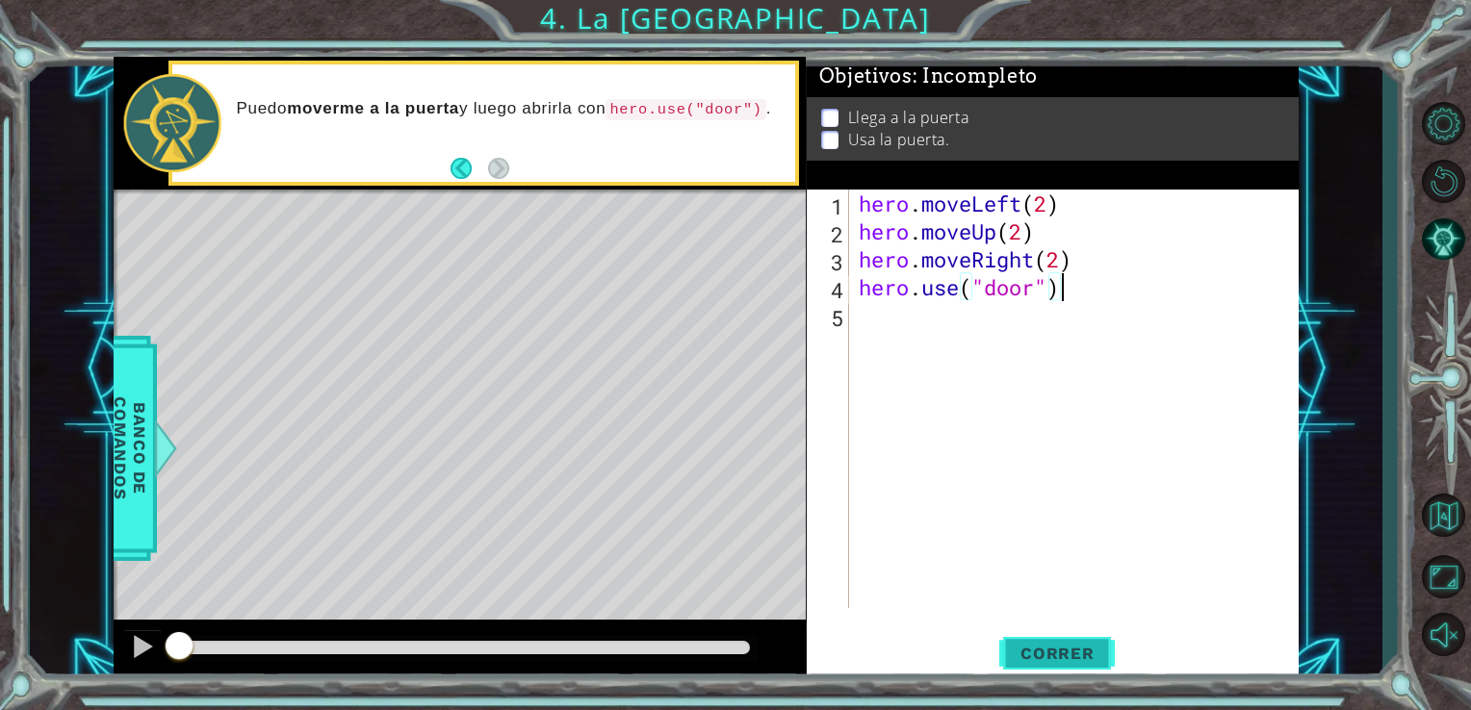
type textarea "hero.use("door")"
click at [1051, 658] on span "Correr" at bounding box center [1057, 653] width 113 height 19
